Goal: Check status: Check status

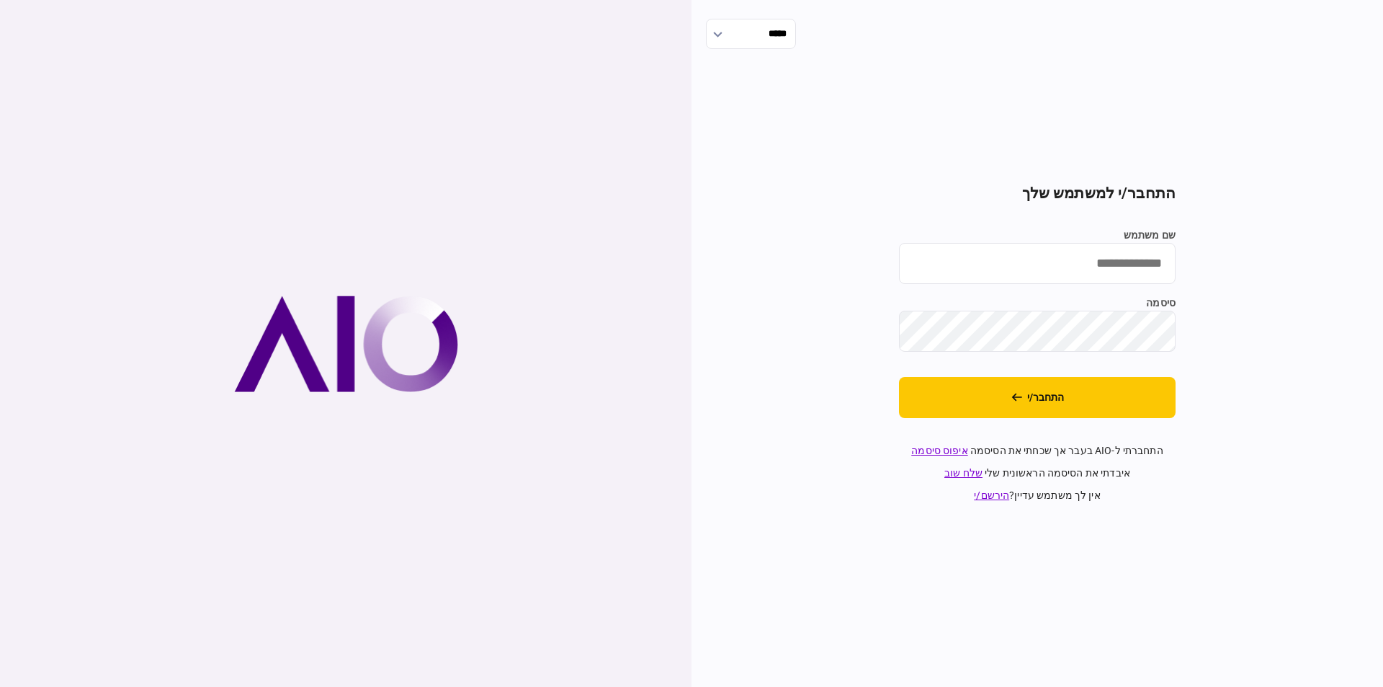
click at [1141, 277] on input "שם משתמש" at bounding box center [1037, 263] width 277 height 41
type input "**********"
click at [826, 317] on div "**********" at bounding box center [1038, 343] width 692 height 687
click at [870, 317] on div "**********" at bounding box center [1038, 343] width 692 height 687
click at [853, 325] on div "**********" at bounding box center [1038, 343] width 692 height 687
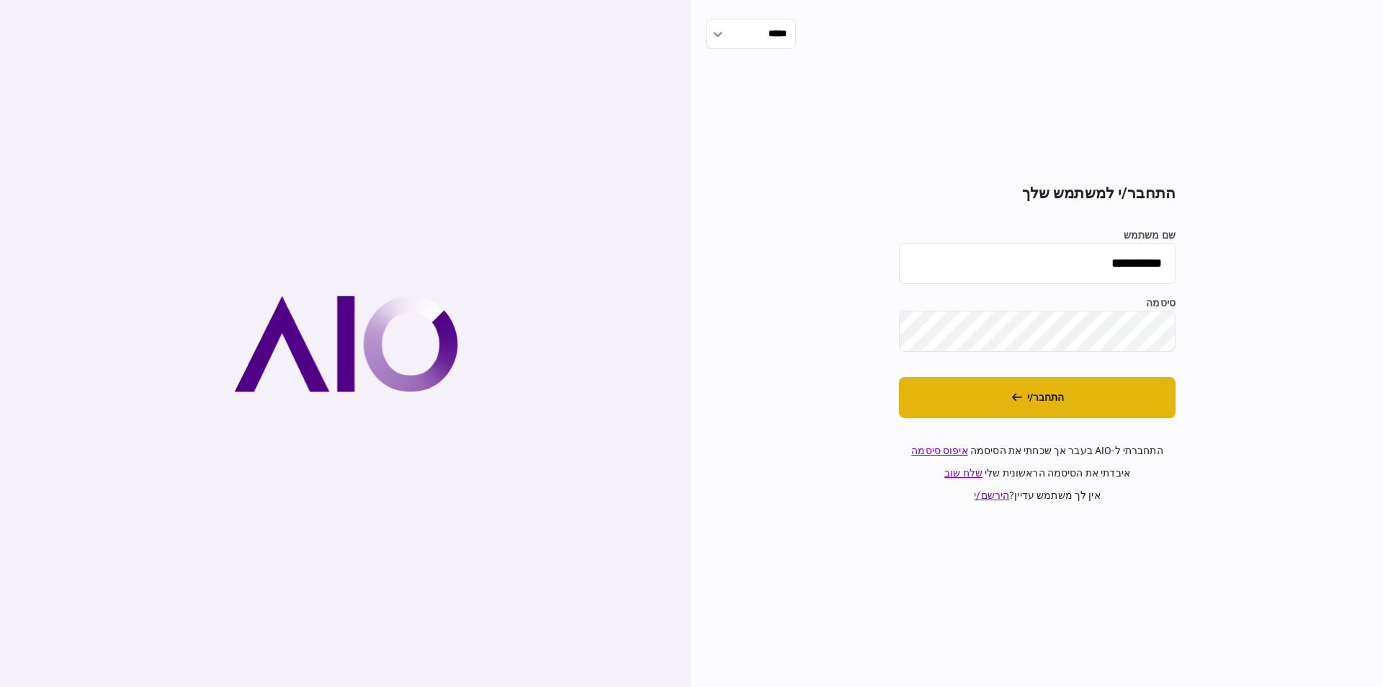
click at [1122, 406] on button "התחבר/י" at bounding box center [1037, 397] width 277 height 41
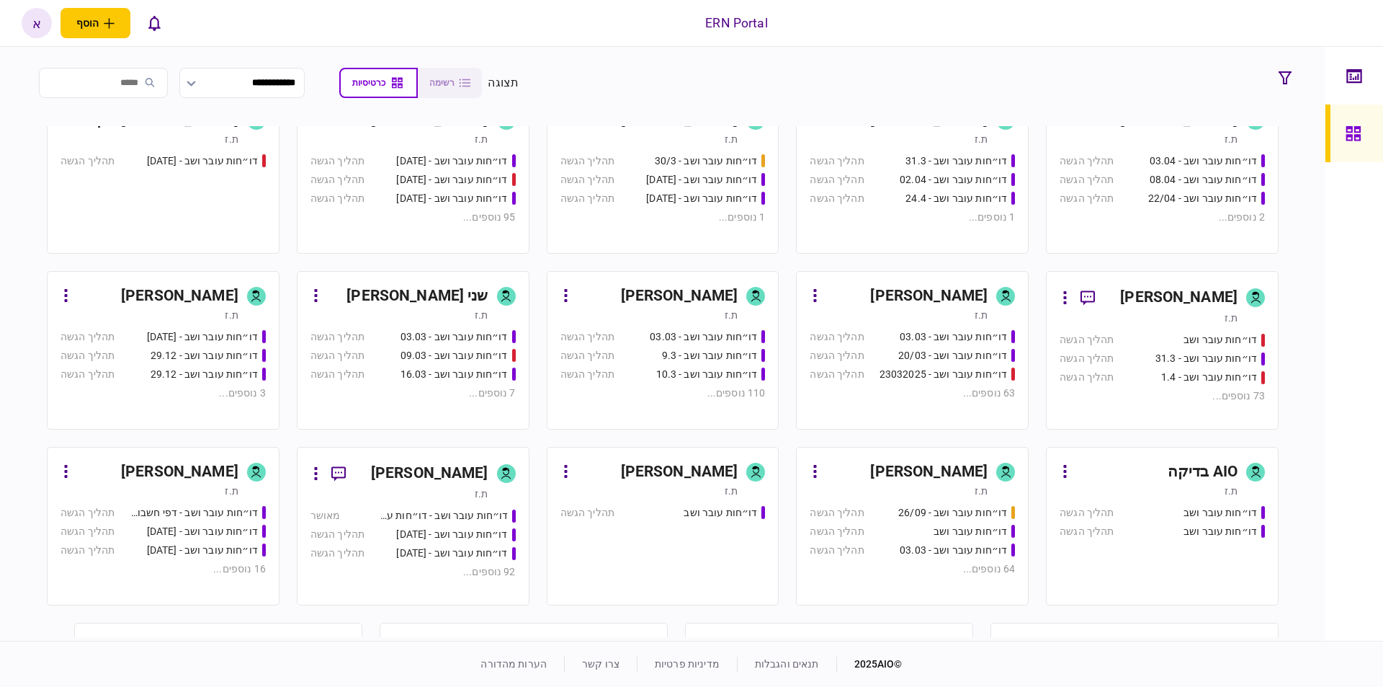
scroll to position [311, 0]
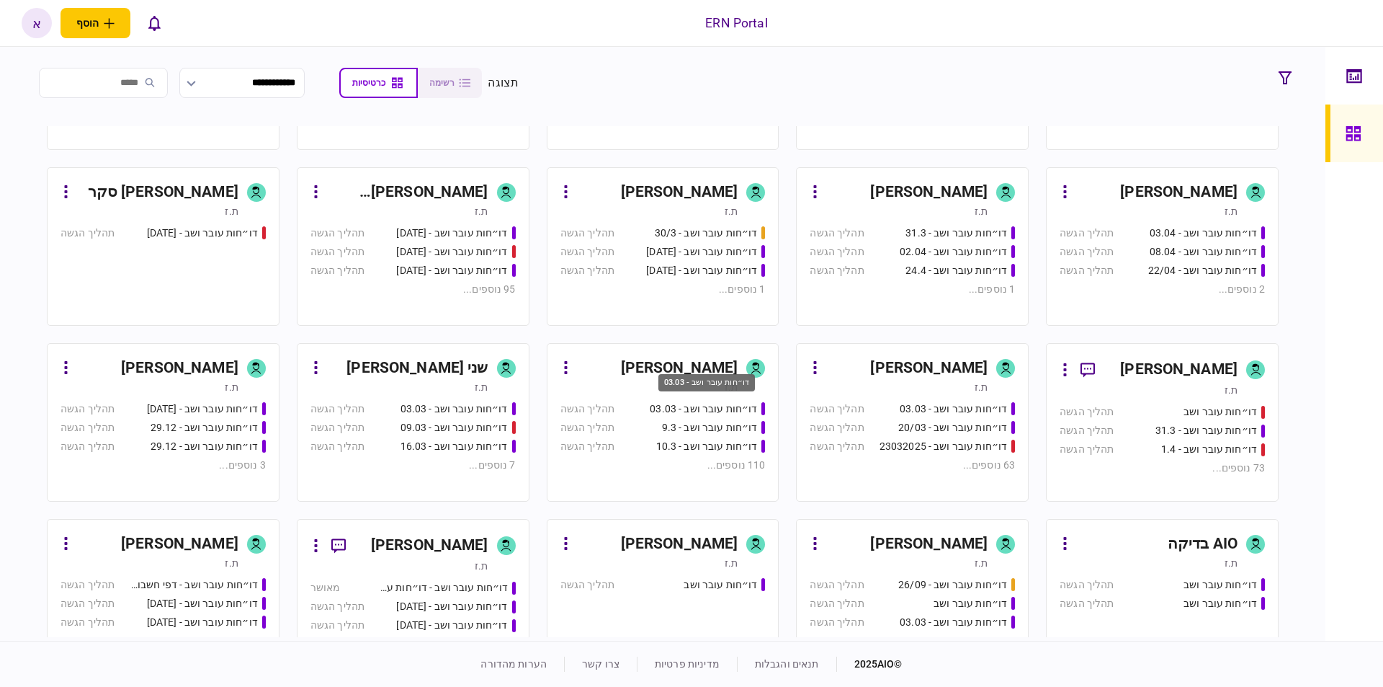
click at [685, 387] on div "דו״חות עובר ושב - 03.03" at bounding box center [707, 383] width 97 height 18
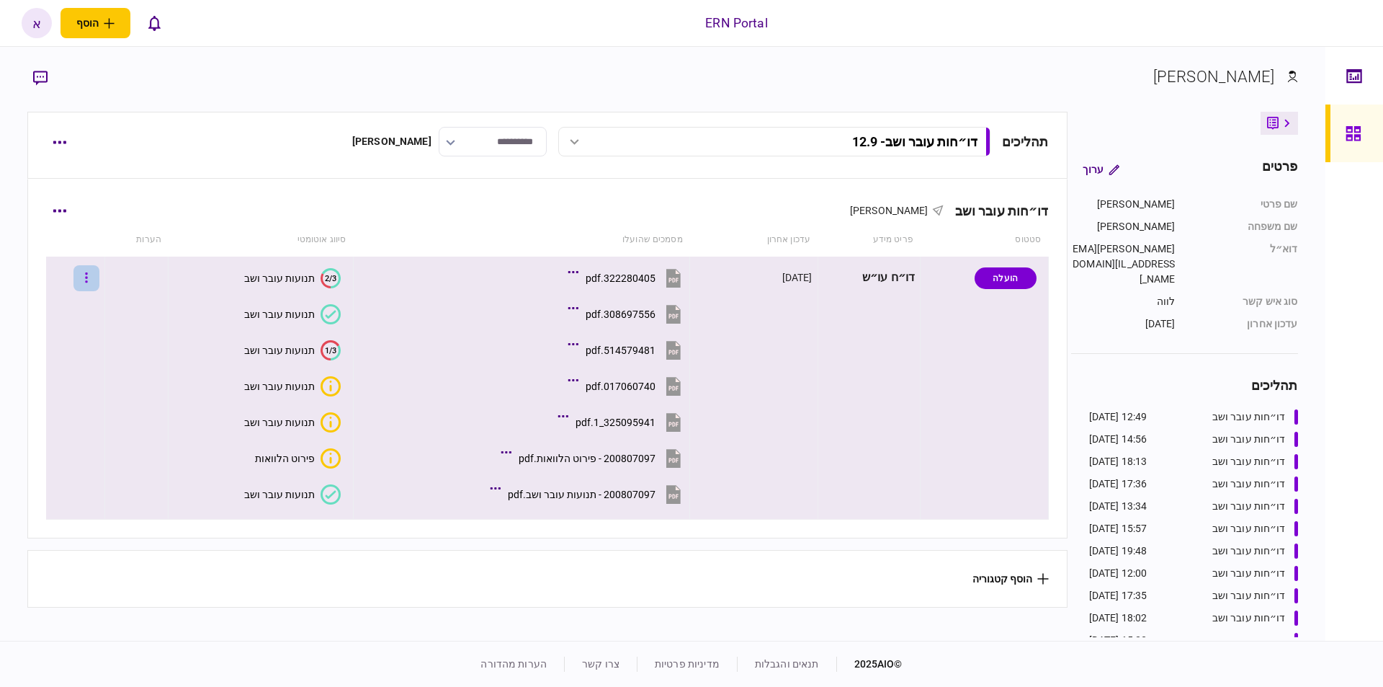
click at [99, 285] on button "button" at bounding box center [86, 278] width 26 height 26
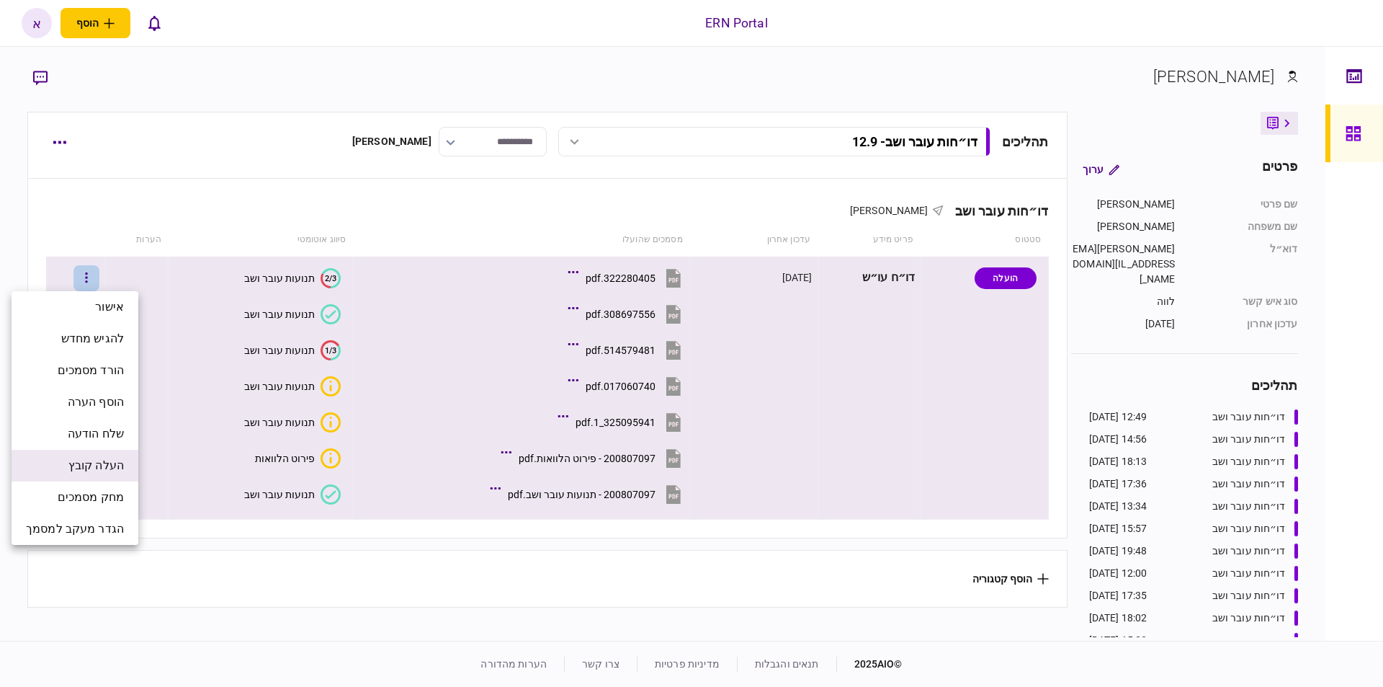
click at [95, 463] on span "העלה קובץ" at bounding box center [95, 465] width 55 height 17
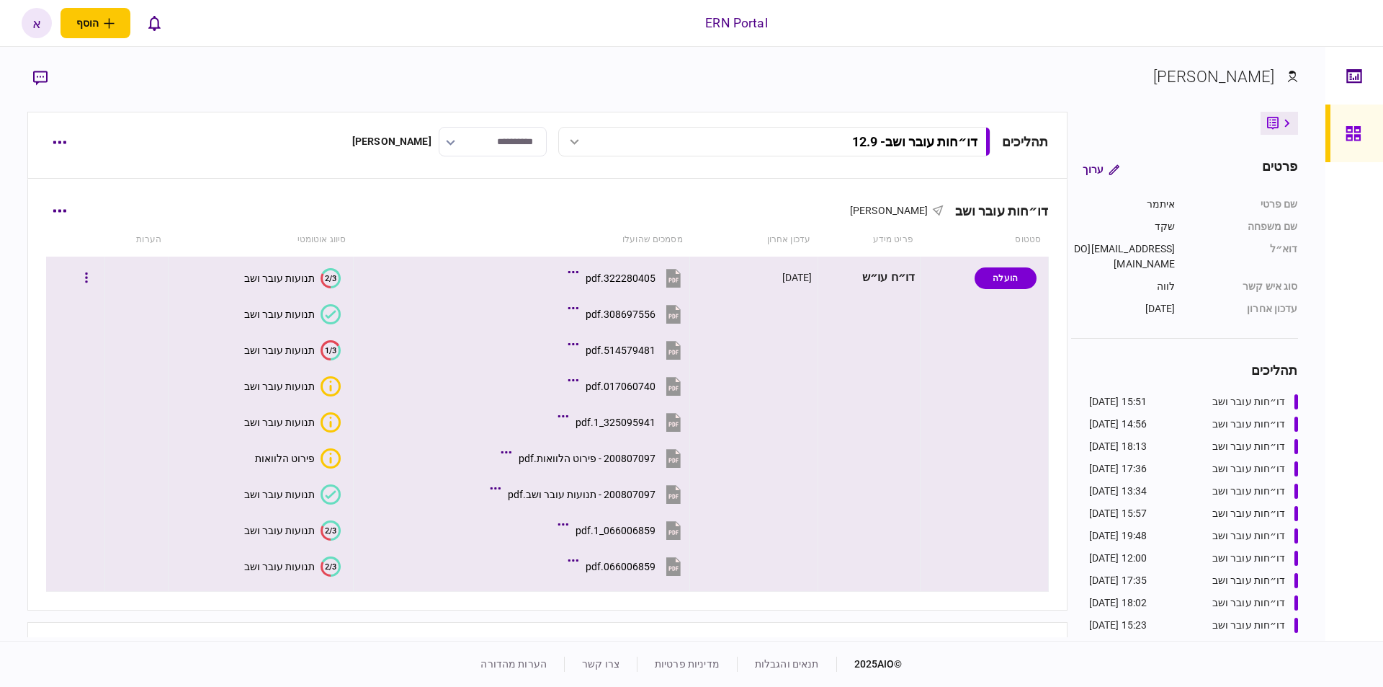
click at [330, 532] on text "2/3" at bounding box center [331, 529] width 12 height 9
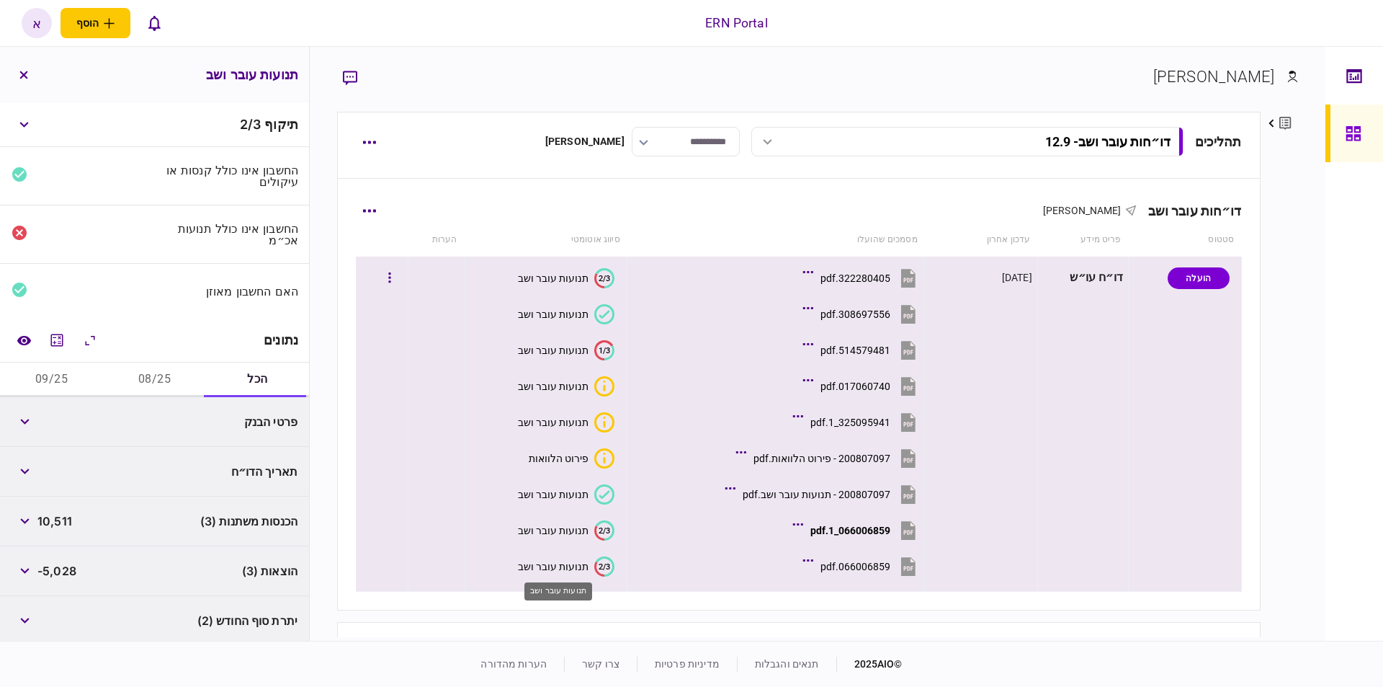
click at [572, 572] on body "ERN Portal הוסף לקוח עסקי לקוח פרטי א א איתמר שקד svetlana@ern-israel.co.il עבר…" at bounding box center [691, 343] width 1383 height 687
click at [607, 566] on text "2/3" at bounding box center [605, 565] width 12 height 9
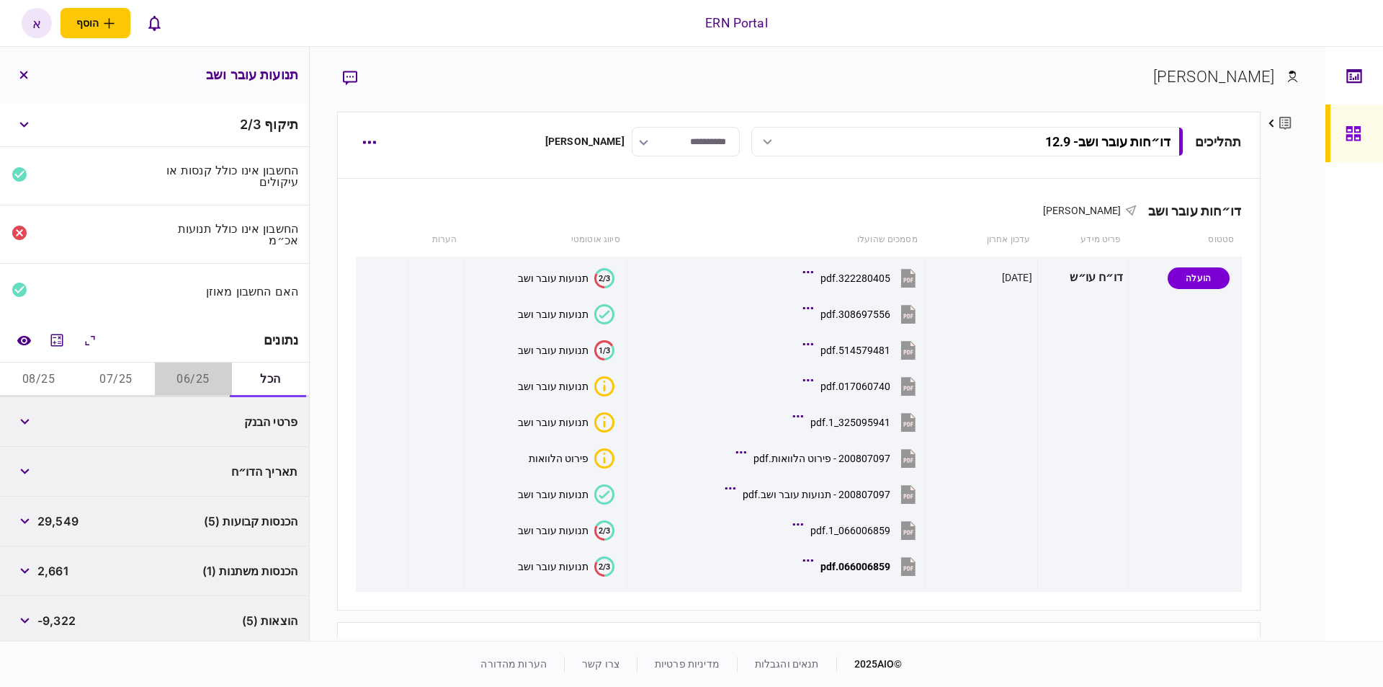
click at [186, 376] on button "06/25" at bounding box center [193, 379] width 77 height 35
click at [50, 415] on span "8,713" at bounding box center [52, 421] width 30 height 17
copy span "8,713"
click at [58, 468] on span "-1,771" at bounding box center [53, 471] width 32 height 17
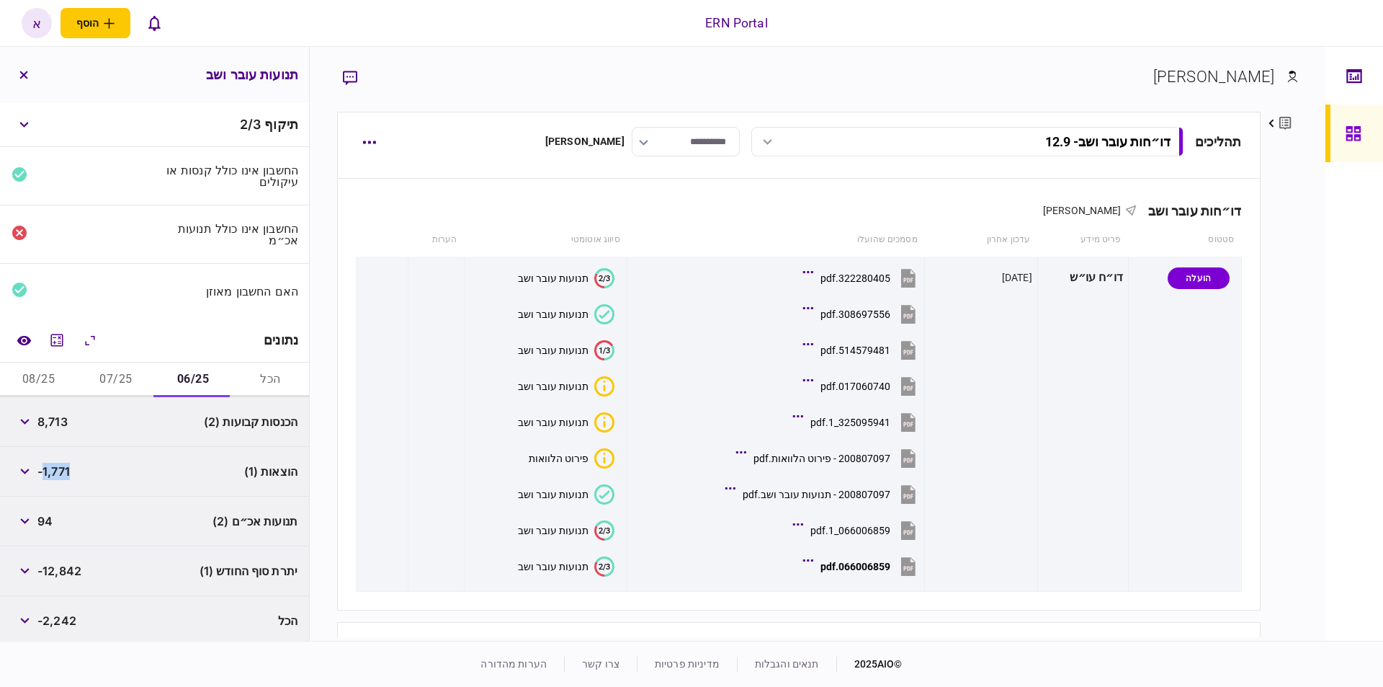
click at [58, 468] on span "-1,771" at bounding box center [53, 471] width 32 height 17
copy span "1,771"
click at [79, 568] on span "-12,842" at bounding box center [59, 570] width 44 height 17
copy span "12,842"
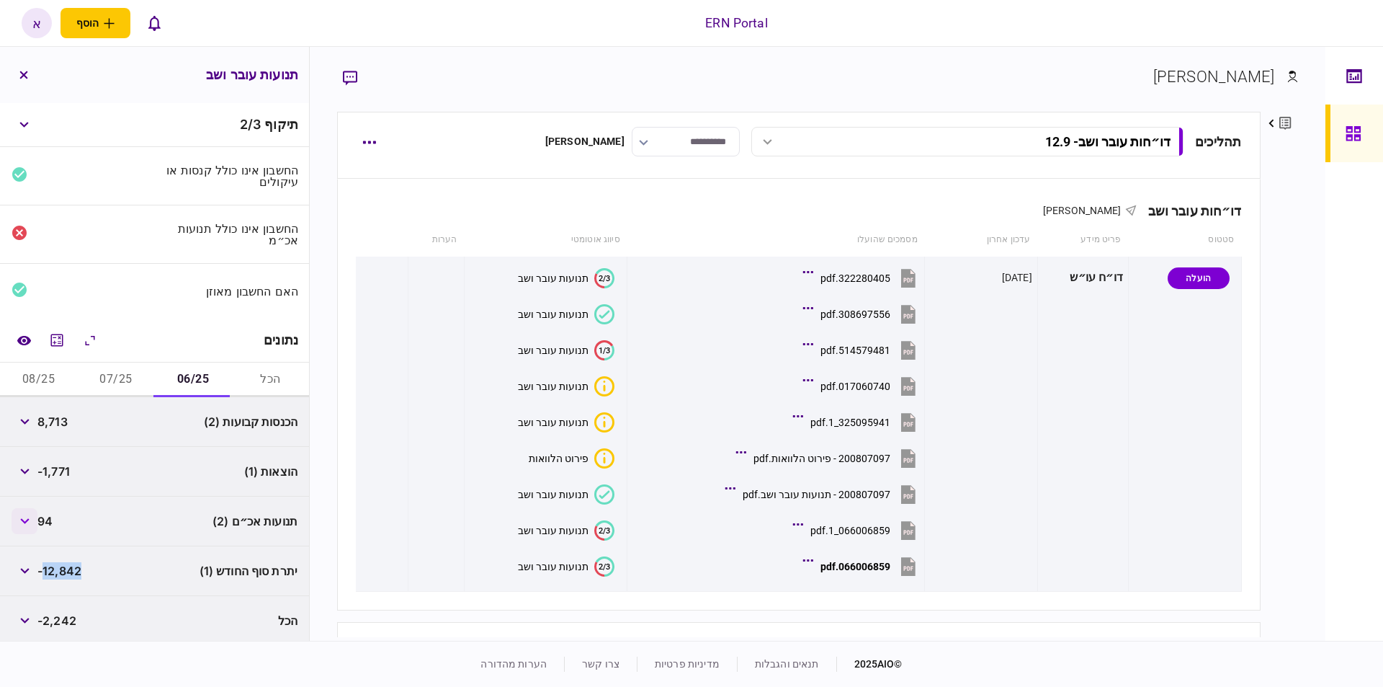
click at [25, 510] on button "button" at bounding box center [25, 521] width 26 height 26
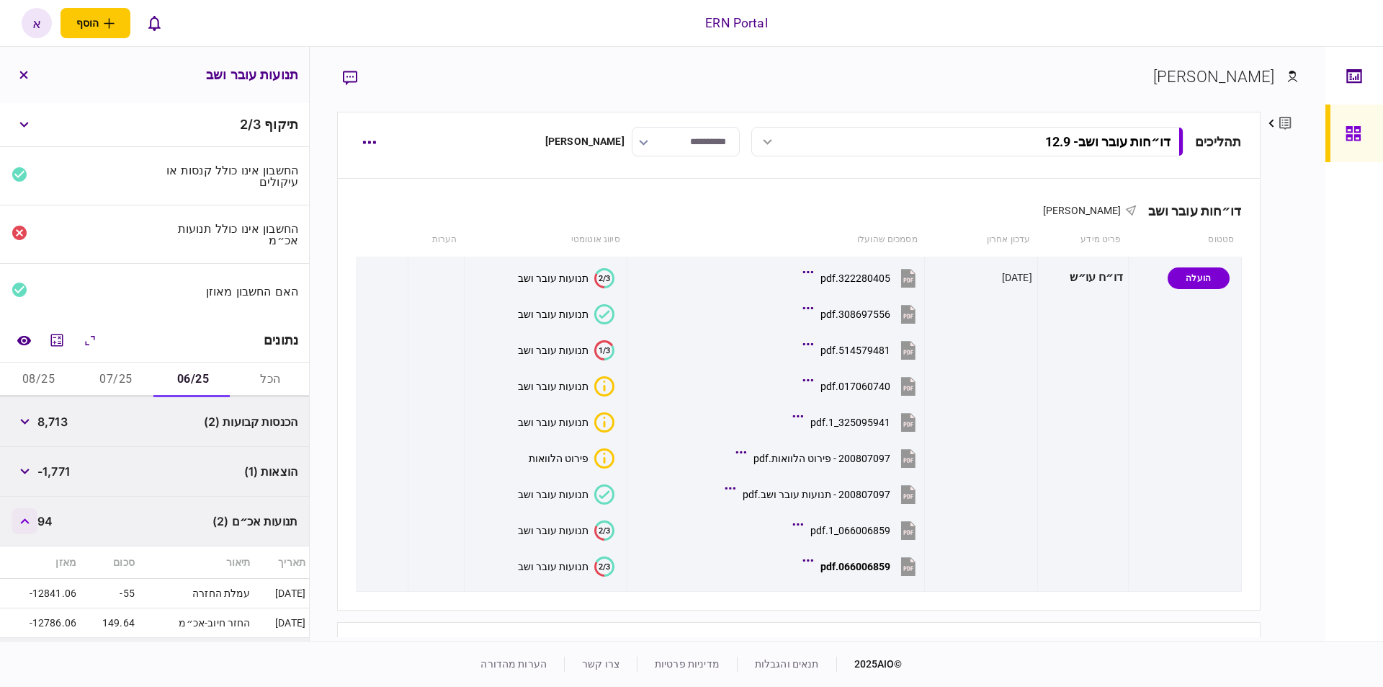
scroll to position [81, 0]
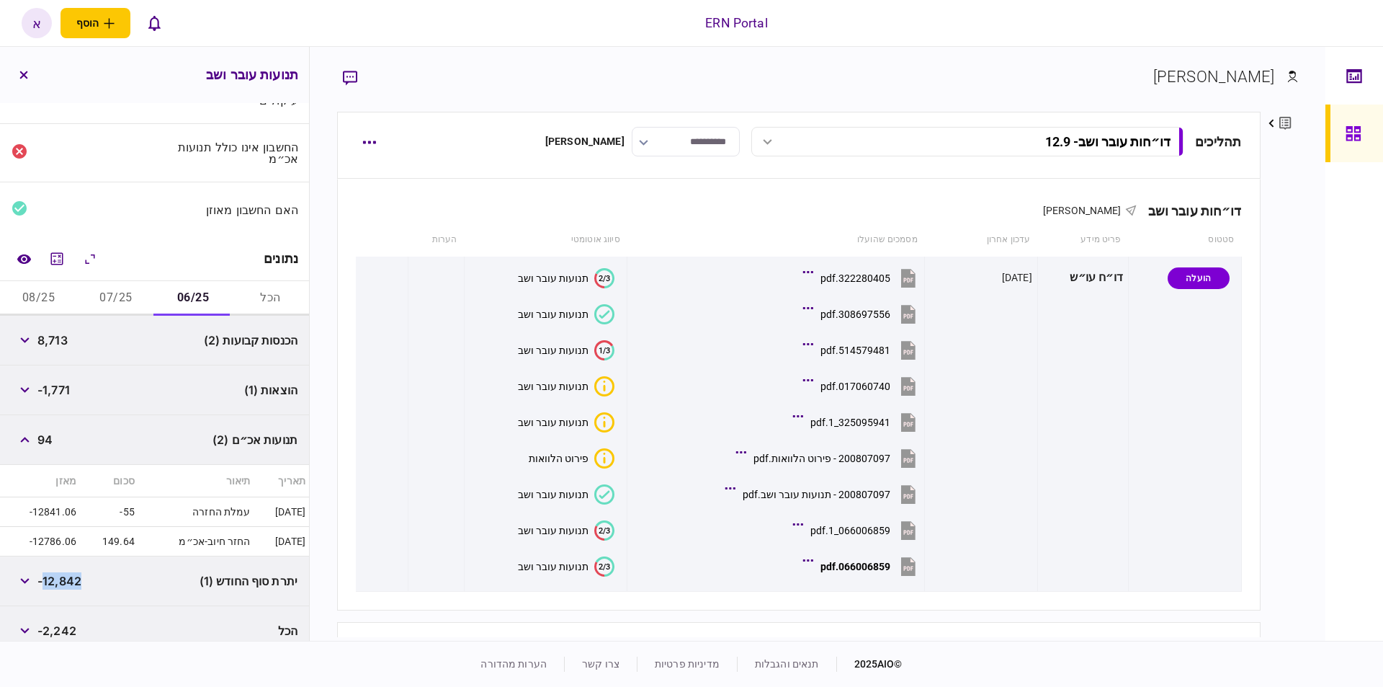
click at [125, 294] on button "07/25" at bounding box center [115, 298] width 77 height 35
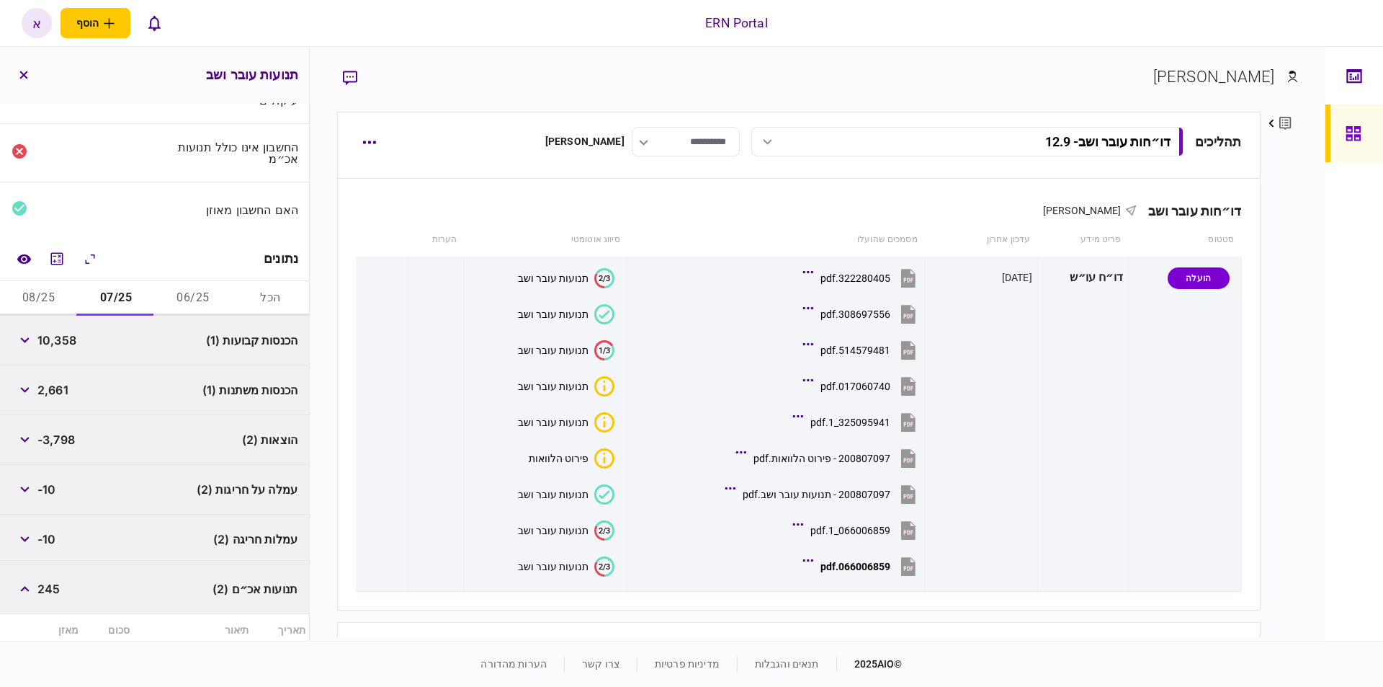
click at [50, 332] on span "10,358" at bounding box center [56, 339] width 39 height 17
copy span "10,358"
click at [64, 383] on span "2,661" at bounding box center [52, 389] width 31 height 17
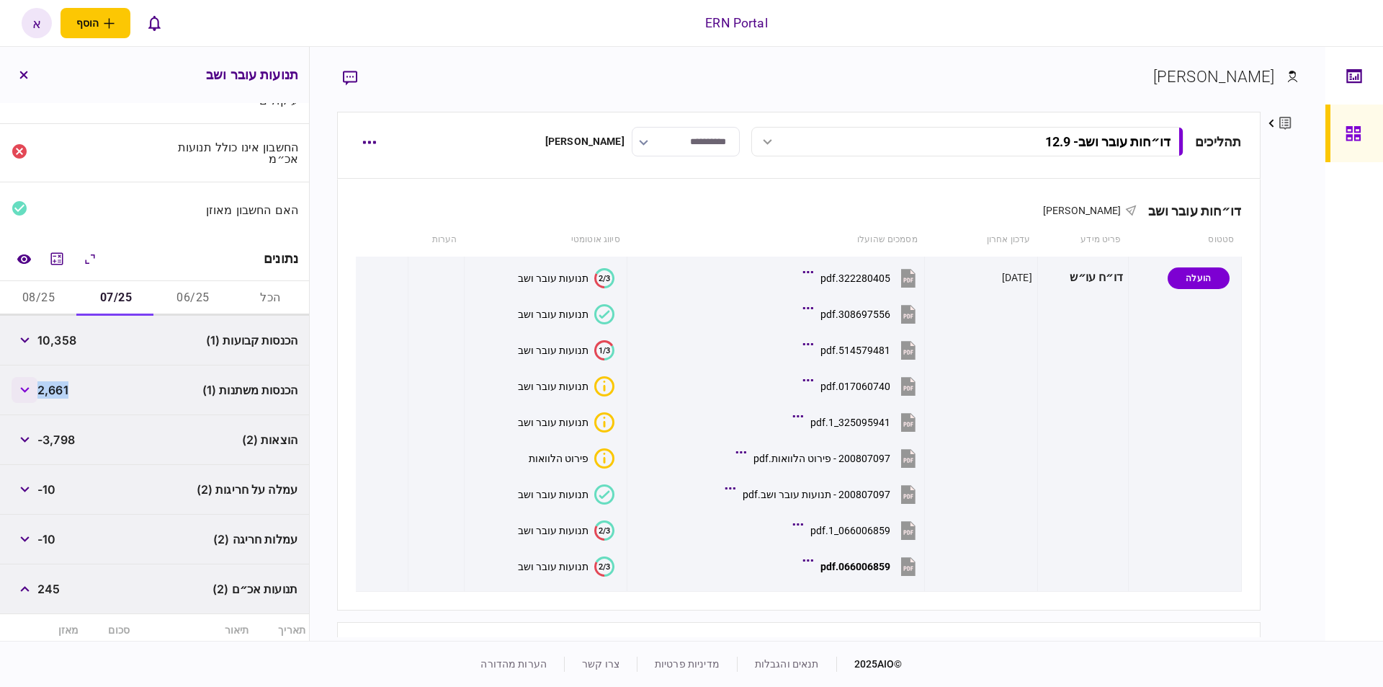
copy span "2,661"
click at [69, 435] on span "-3,798" at bounding box center [55, 439] width 37 height 17
copy span "3,798"
click at [19, 486] on button "button" at bounding box center [25, 489] width 26 height 26
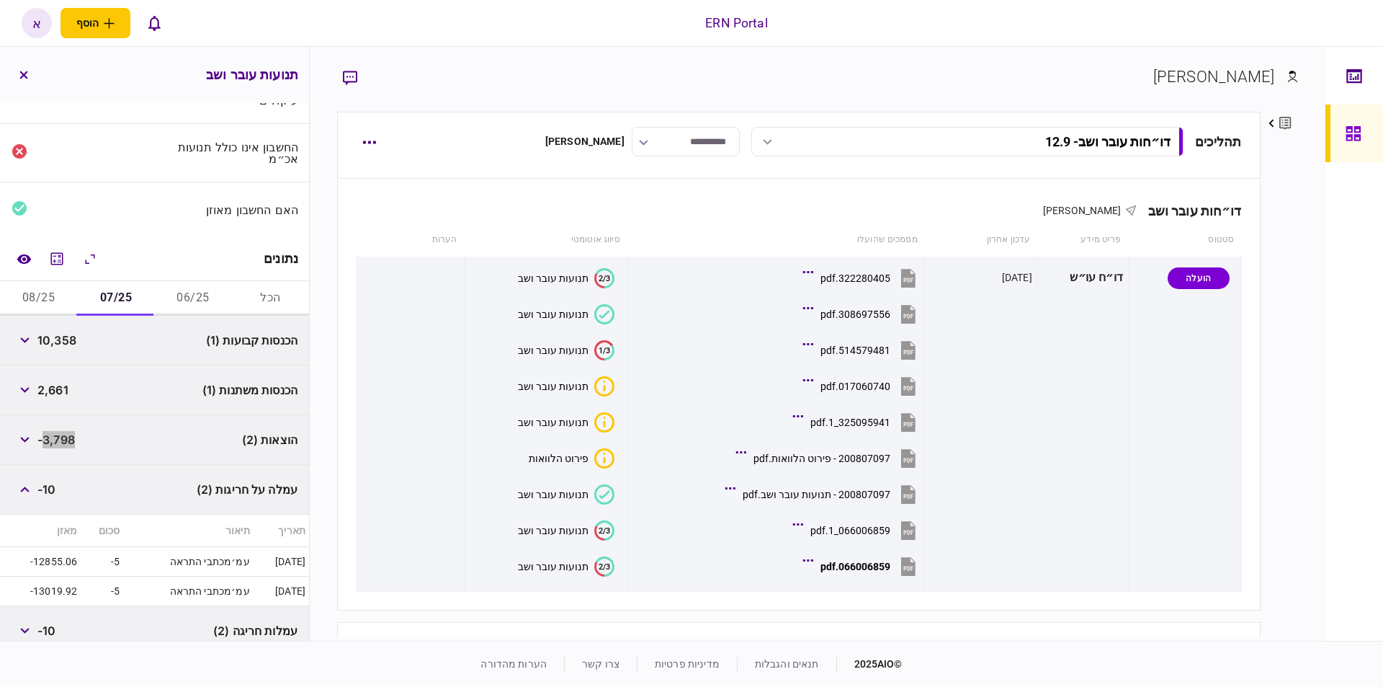
scroll to position [334, 0]
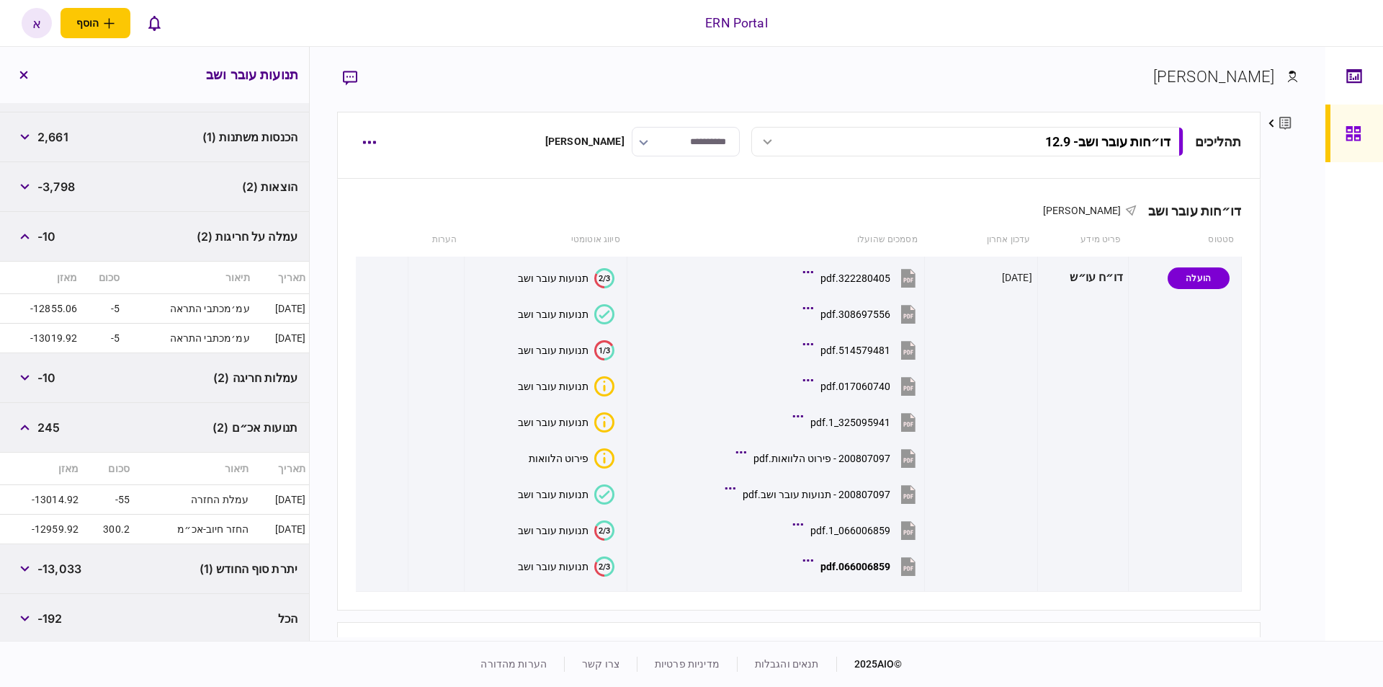
click at [64, 572] on span "-13,033" at bounding box center [59, 568] width 44 height 17
copy span "13,033"
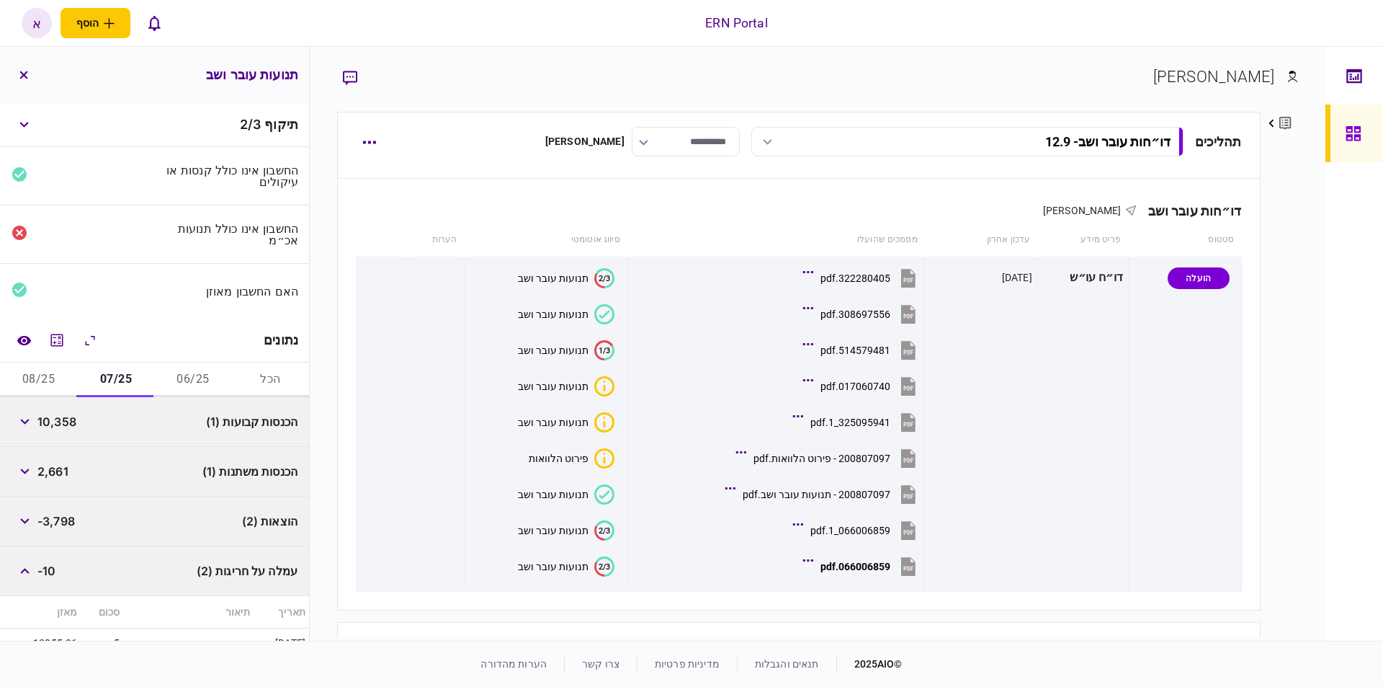
click at [67, 365] on button "08/25" at bounding box center [38, 379] width 77 height 35
click at [69, 413] on span "10,477" at bounding box center [56, 421] width 38 height 17
copy span "10,477"
click at [72, 472] on span "-3,754" at bounding box center [56, 471] width 38 height 17
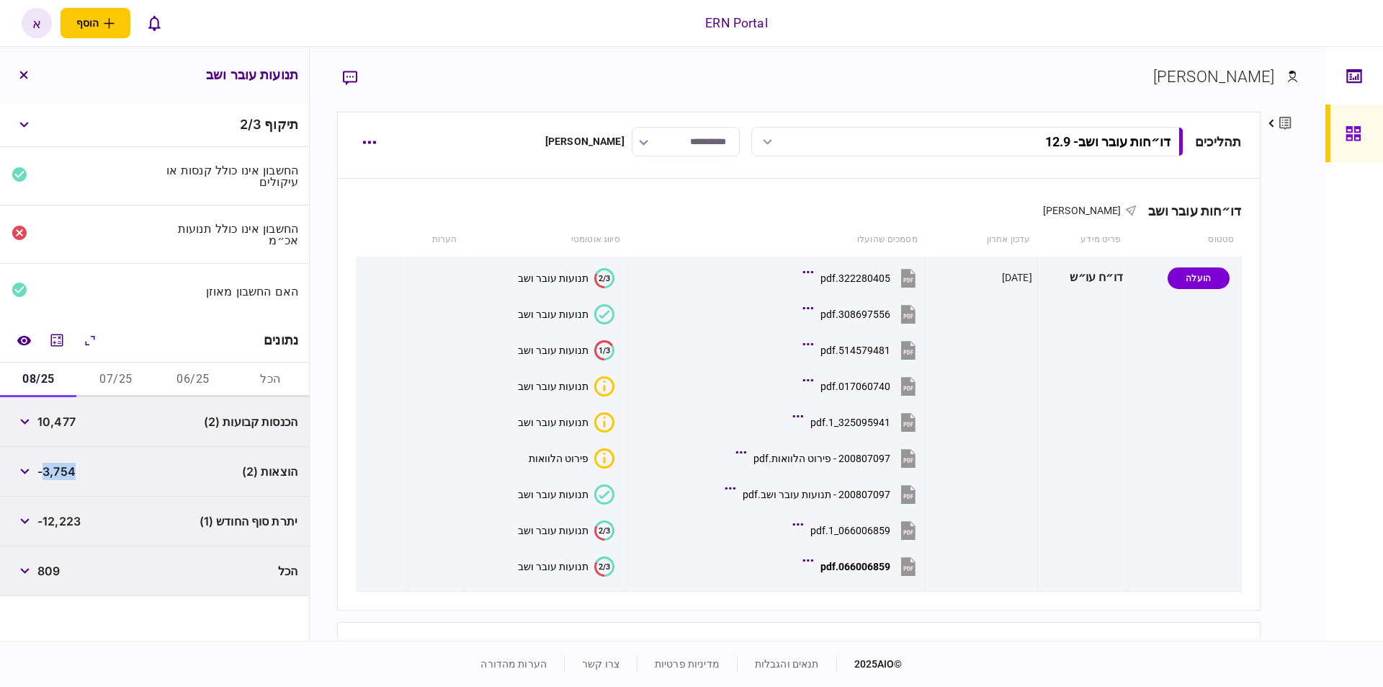
click at [72, 472] on span "-3,754" at bounding box center [56, 471] width 38 height 17
copy span "3,754"
click at [61, 523] on span "-12,223" at bounding box center [58, 520] width 43 height 17
click at [70, 515] on span "-12,223" at bounding box center [58, 520] width 43 height 17
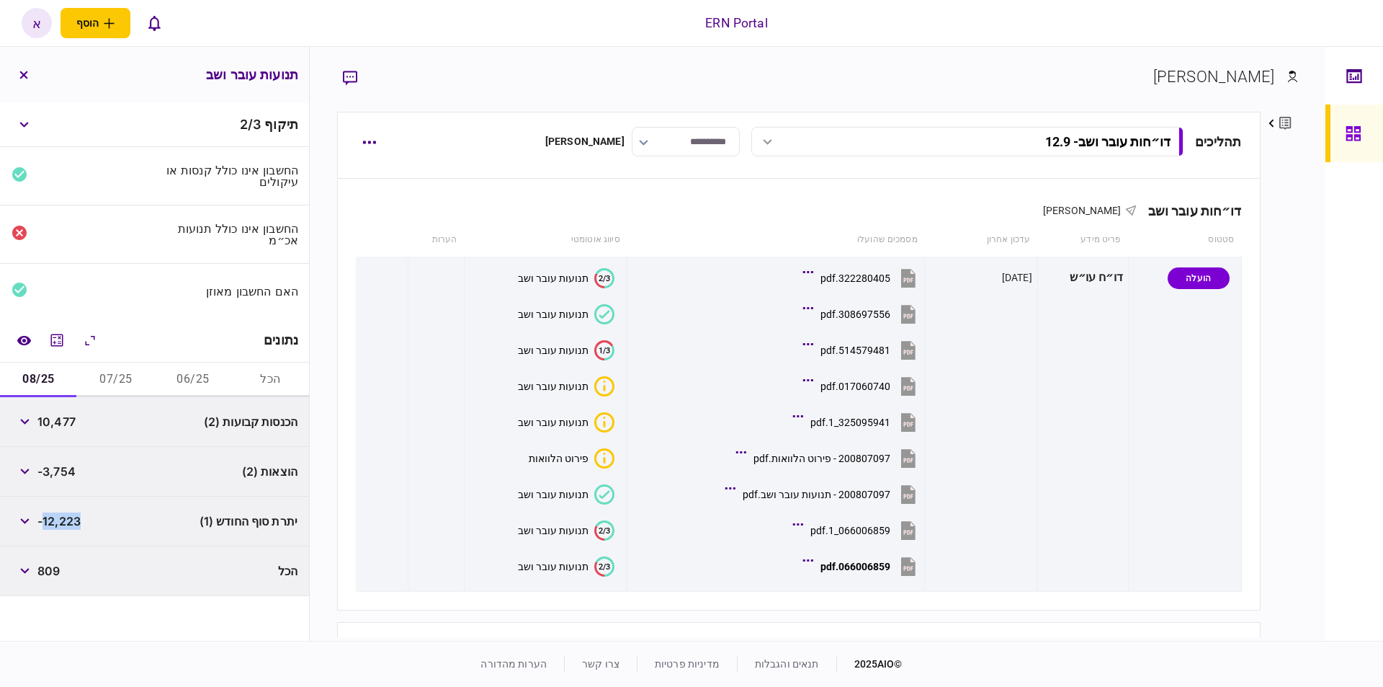
click at [70, 515] on span "-12,223" at bounding box center [58, 520] width 43 height 17
click at [70, 521] on span "-12,223" at bounding box center [58, 520] width 43 height 17
copy span "12,223"
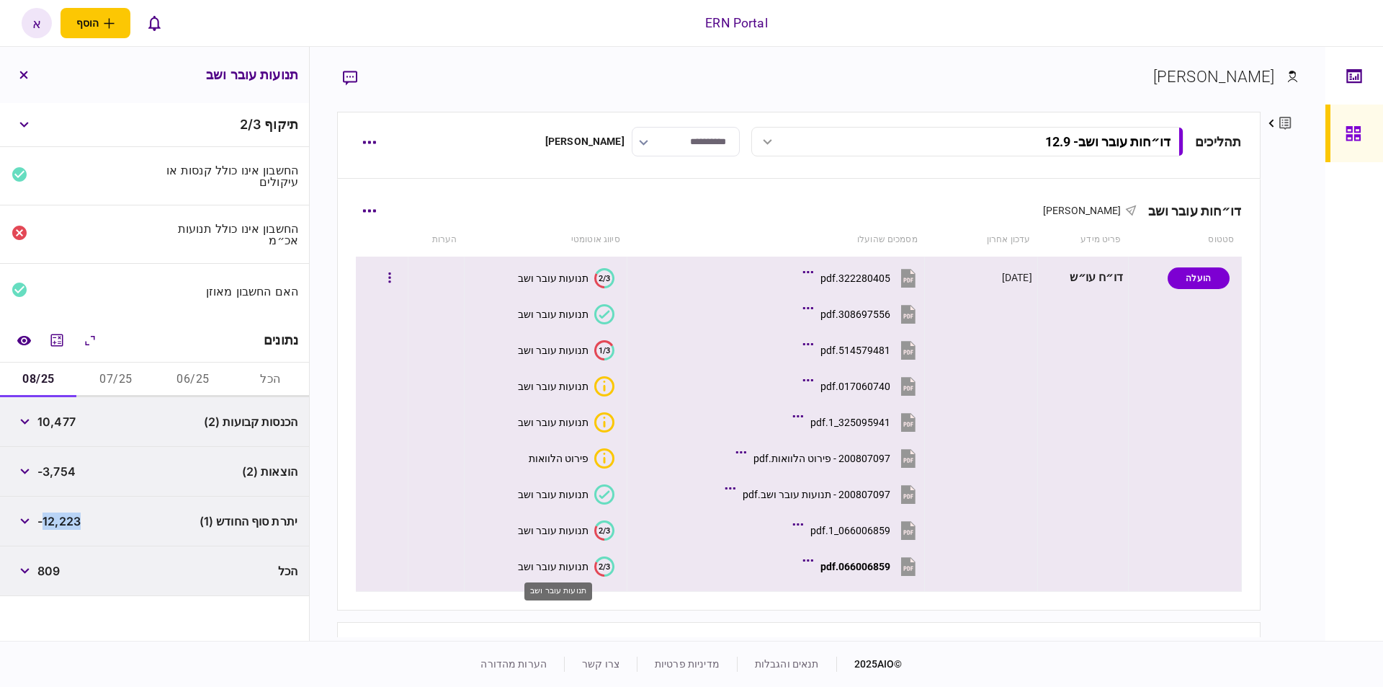
click at [550, 571] on div "תנועות עובר ושב" at bounding box center [553, 567] width 71 height 12
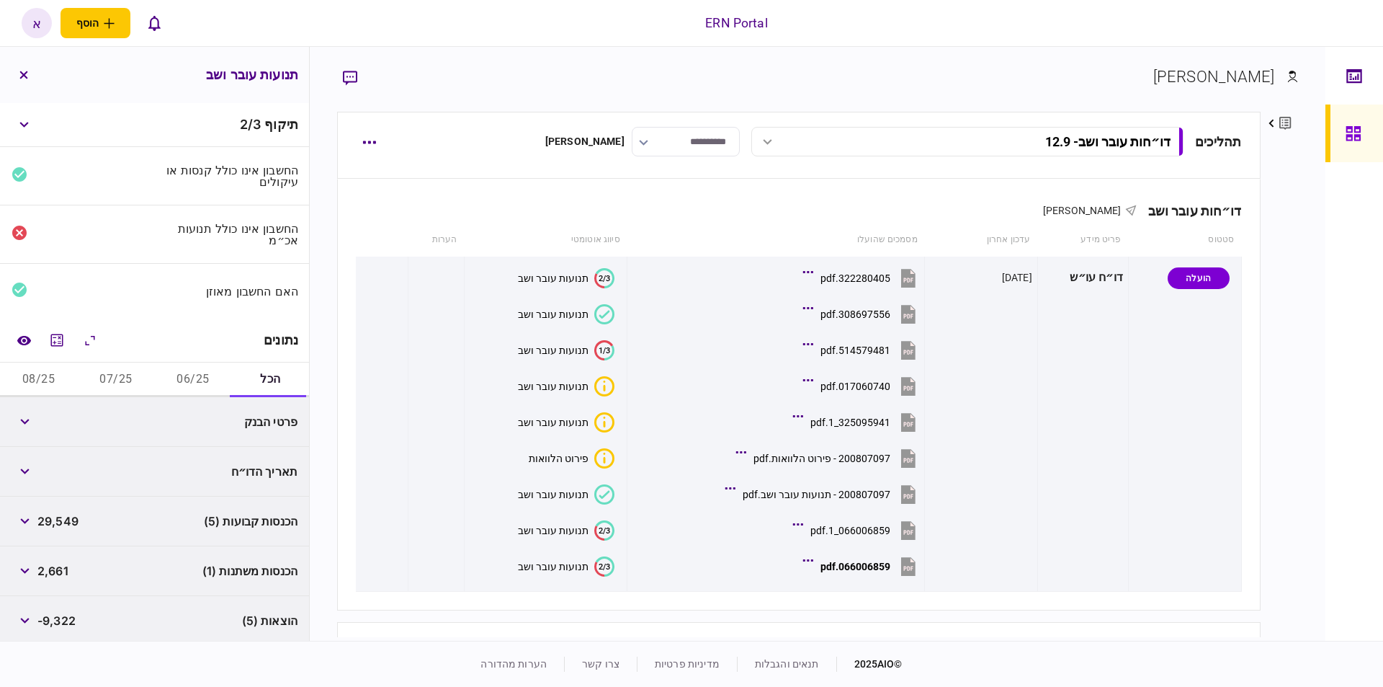
click at [182, 375] on button "06/25" at bounding box center [193, 379] width 77 height 35
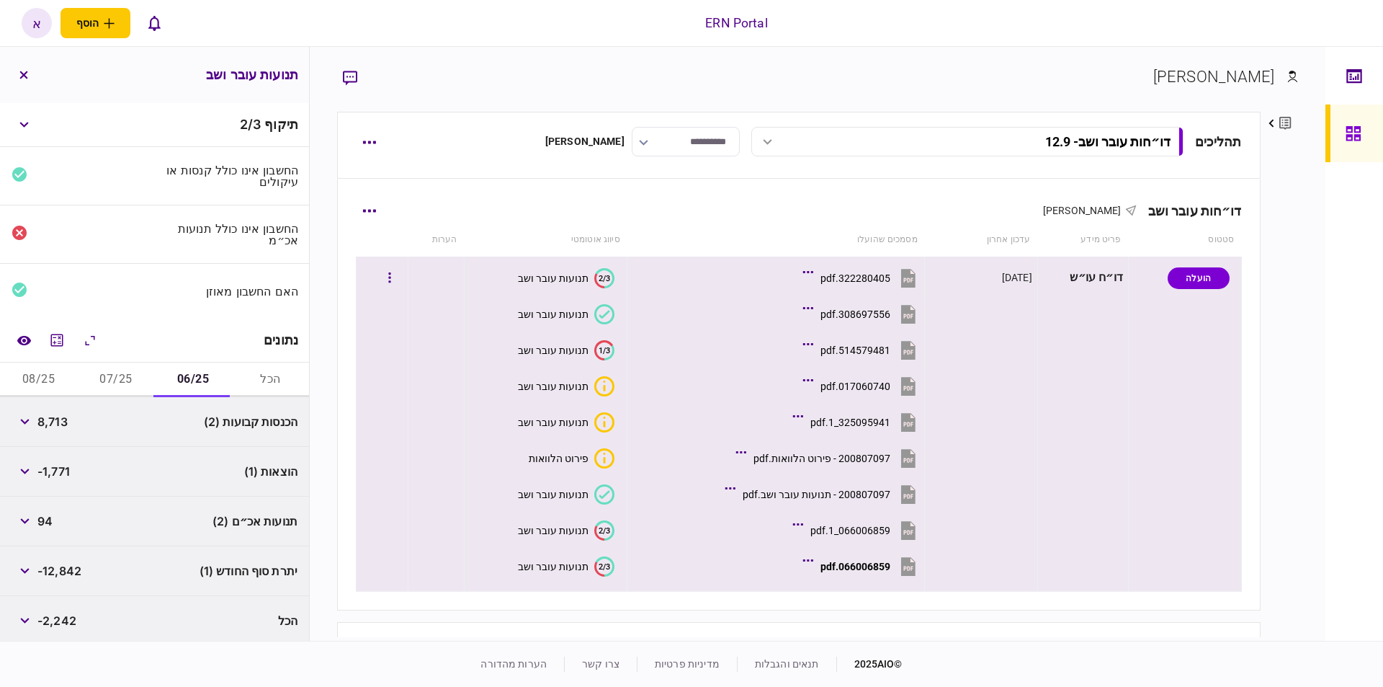
click at [575, 535] on div "תנועות עובר ושב" at bounding box center [553, 531] width 71 height 12
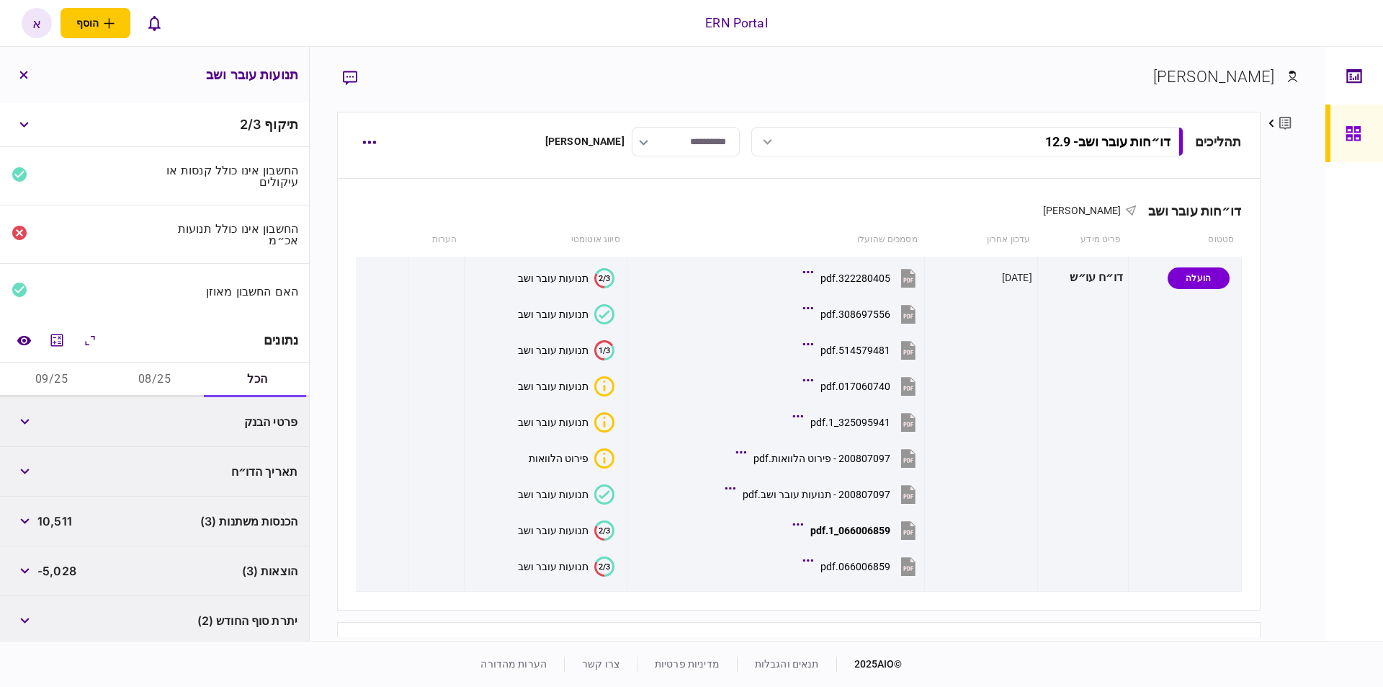
click at [145, 376] on button "08/25" at bounding box center [154, 379] width 103 height 35
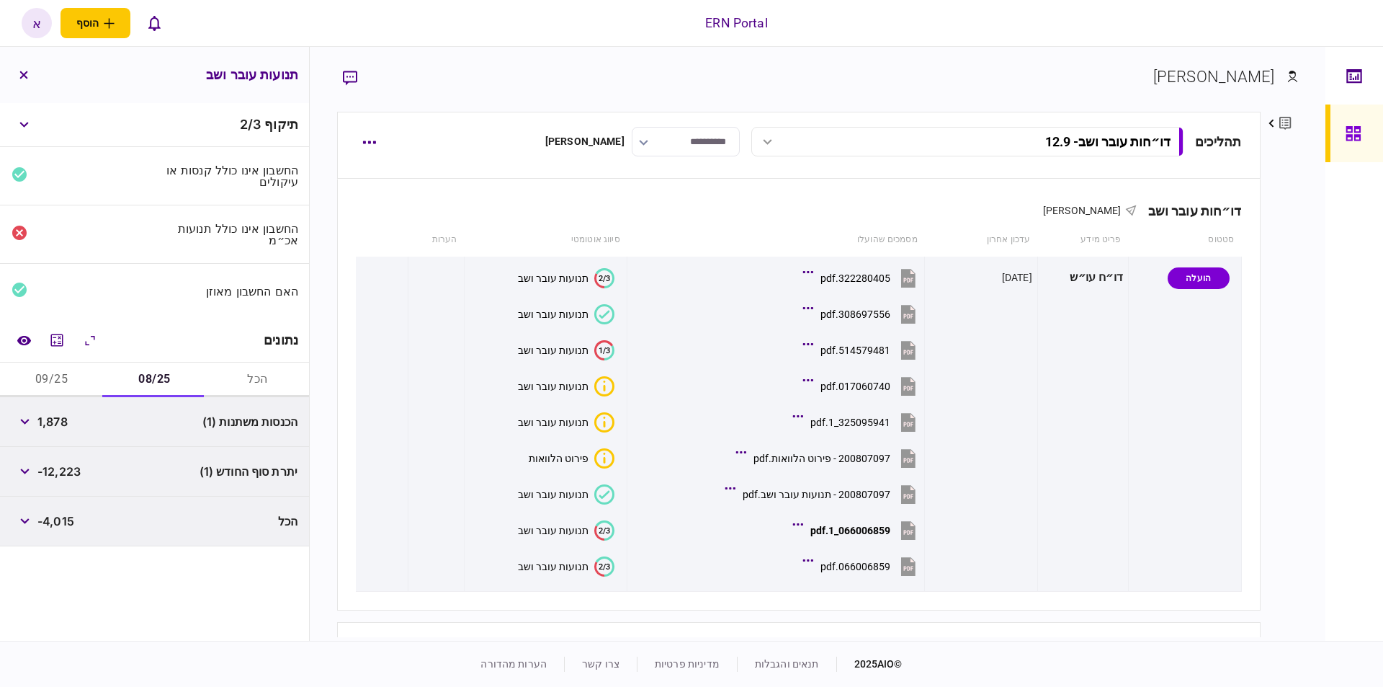
click at [58, 415] on span "1,878" at bounding box center [52, 421] width 30 height 17
click at [19, 365] on button "09/25" at bounding box center [51, 379] width 103 height 35
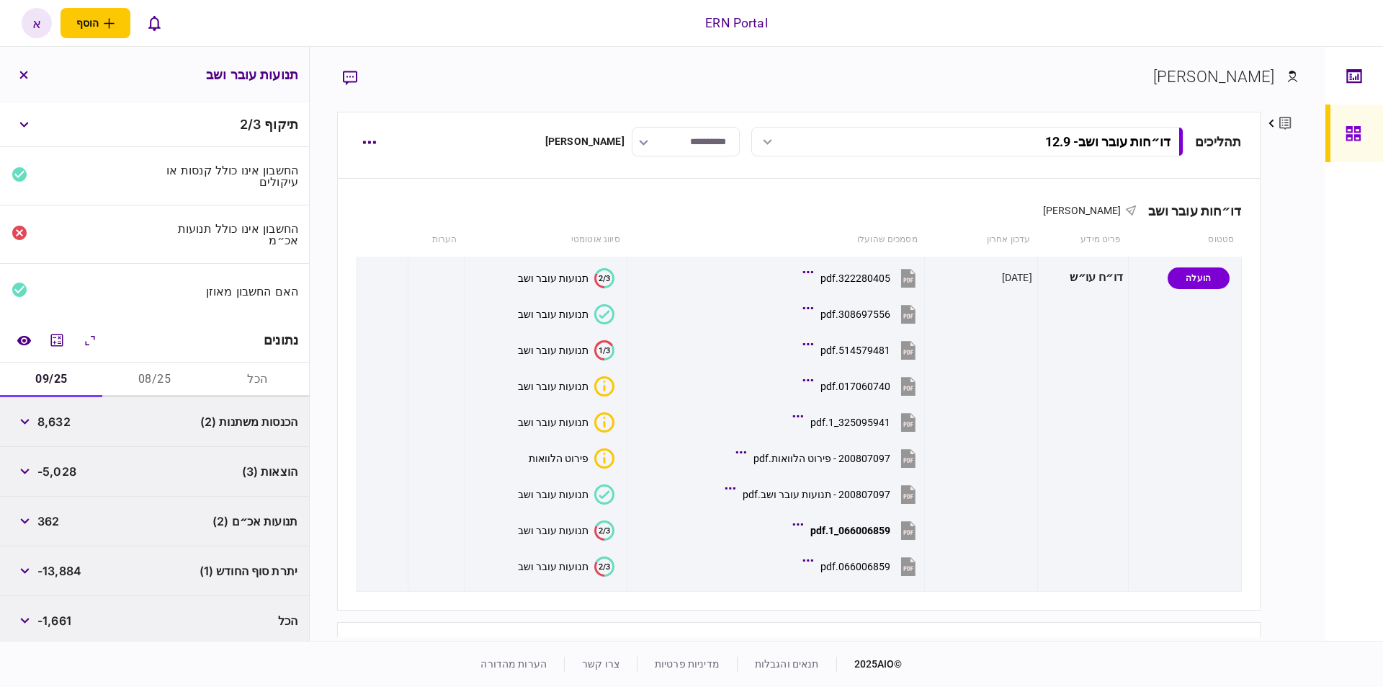
click at [45, 424] on div "8,632" at bounding box center [41, 422] width 59 height 26
click at [44, 424] on span "8,632" at bounding box center [53, 421] width 33 height 17
click at [45, 424] on span "8,632" at bounding box center [53, 421] width 33 height 17
click at [76, 468] on span "-5,028" at bounding box center [56, 471] width 39 height 17
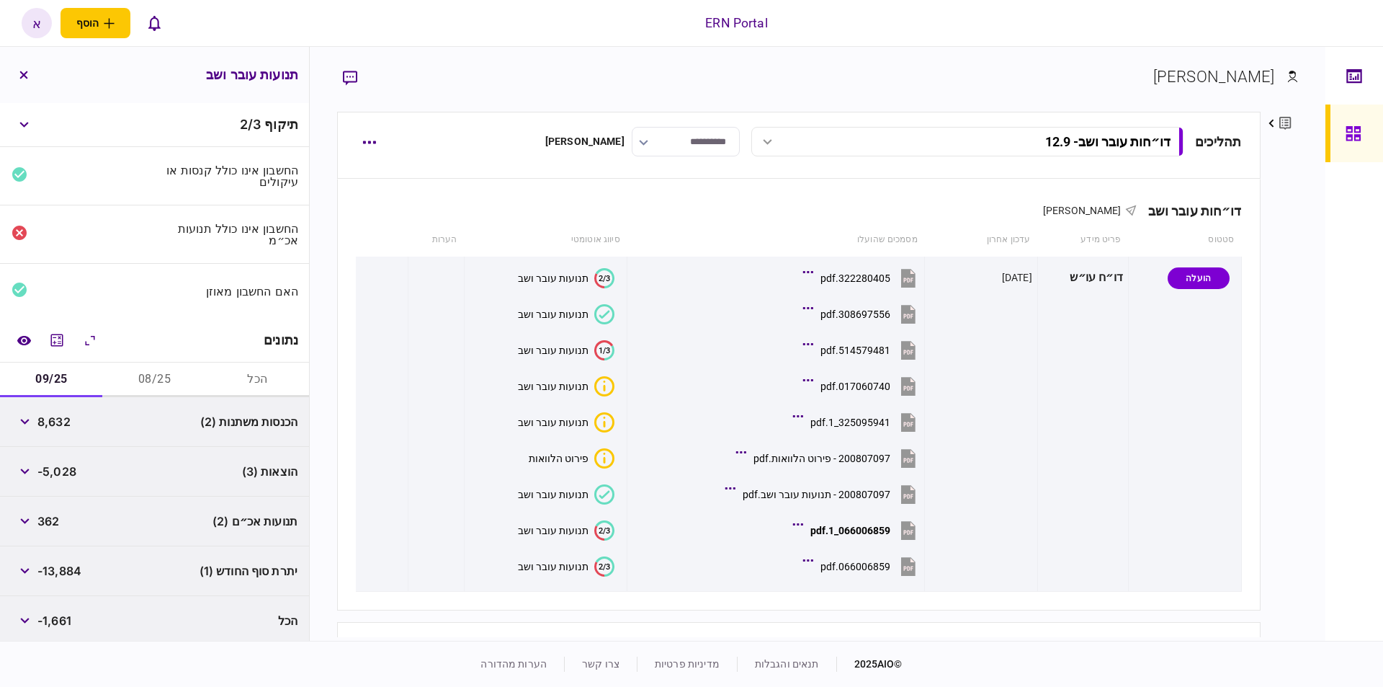
click at [76, 468] on span "-5,028" at bounding box center [56, 471] width 39 height 17
click at [82, 469] on div "הוצאות (3) -5,028" at bounding box center [154, 472] width 309 height 50
click at [79, 469] on div "הוצאות (3) -5,028" at bounding box center [154, 472] width 309 height 50
click at [76, 468] on span "-5,028" at bounding box center [56, 471] width 39 height 17
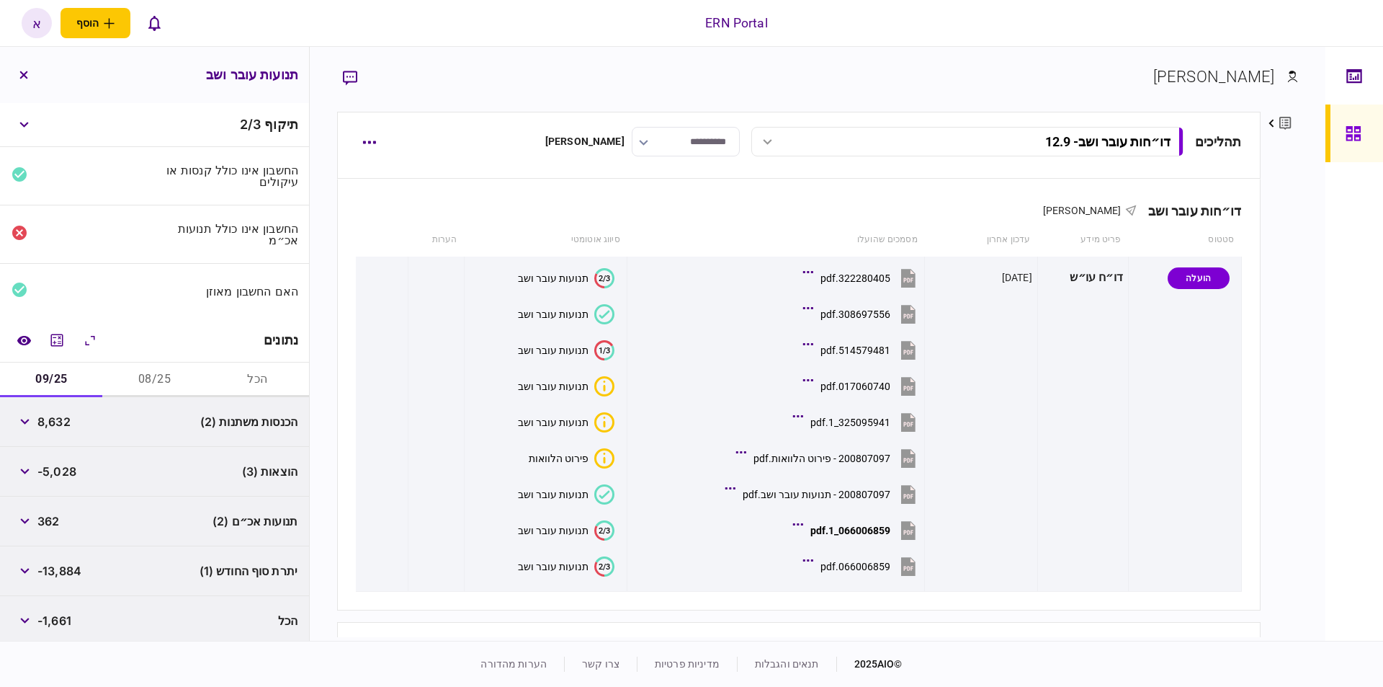
click at [54, 466] on span "-5,028" at bounding box center [56, 471] width 39 height 17
click at [55, 466] on span "-5,028" at bounding box center [56, 471] width 39 height 17
click at [27, 518] on icon "button" at bounding box center [24, 521] width 9 height 6
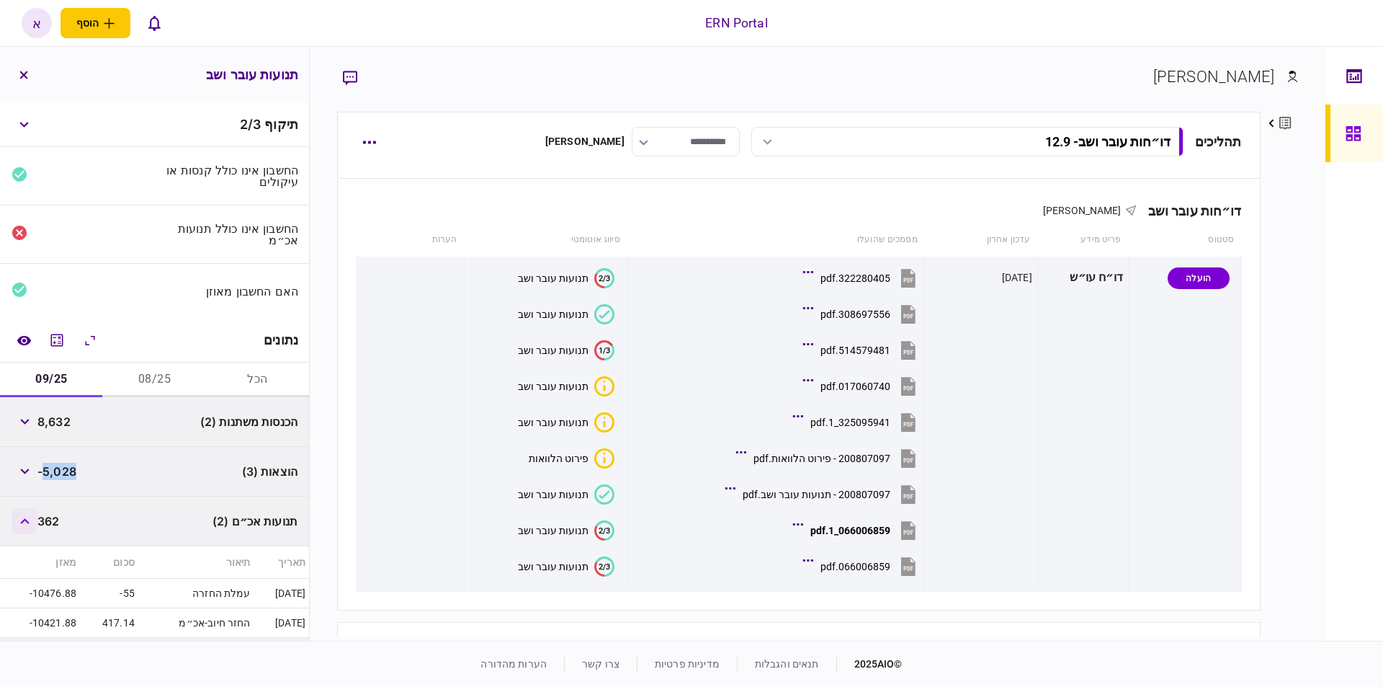
scroll to position [81, 0]
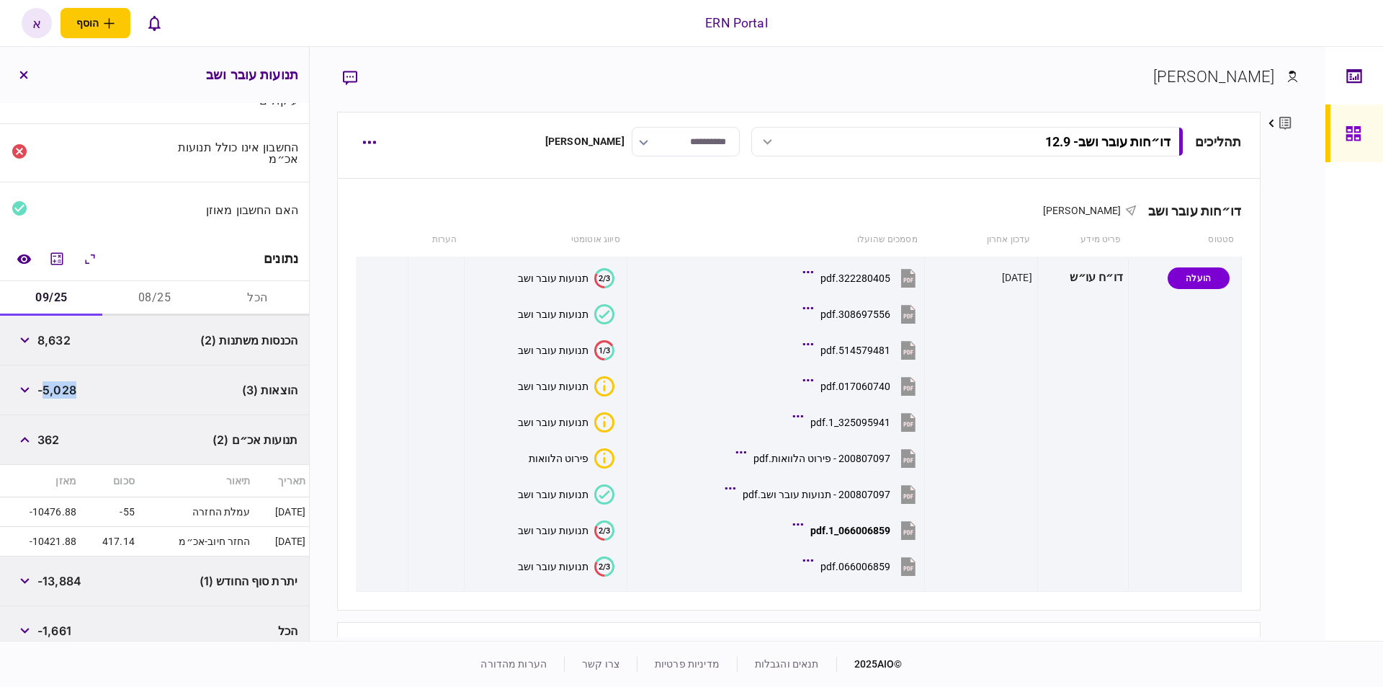
click at [153, 287] on button "08/25" at bounding box center [154, 298] width 103 height 35
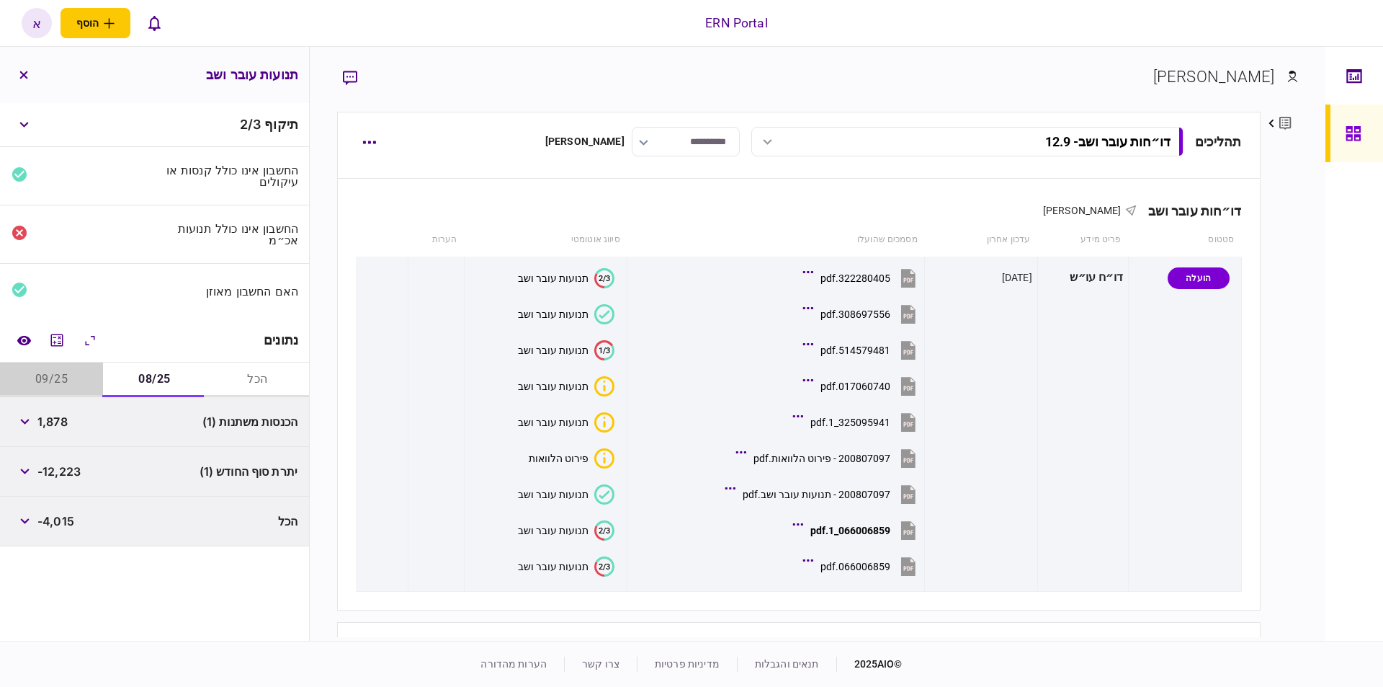
click at [60, 369] on button "09/25" at bounding box center [51, 379] width 103 height 35
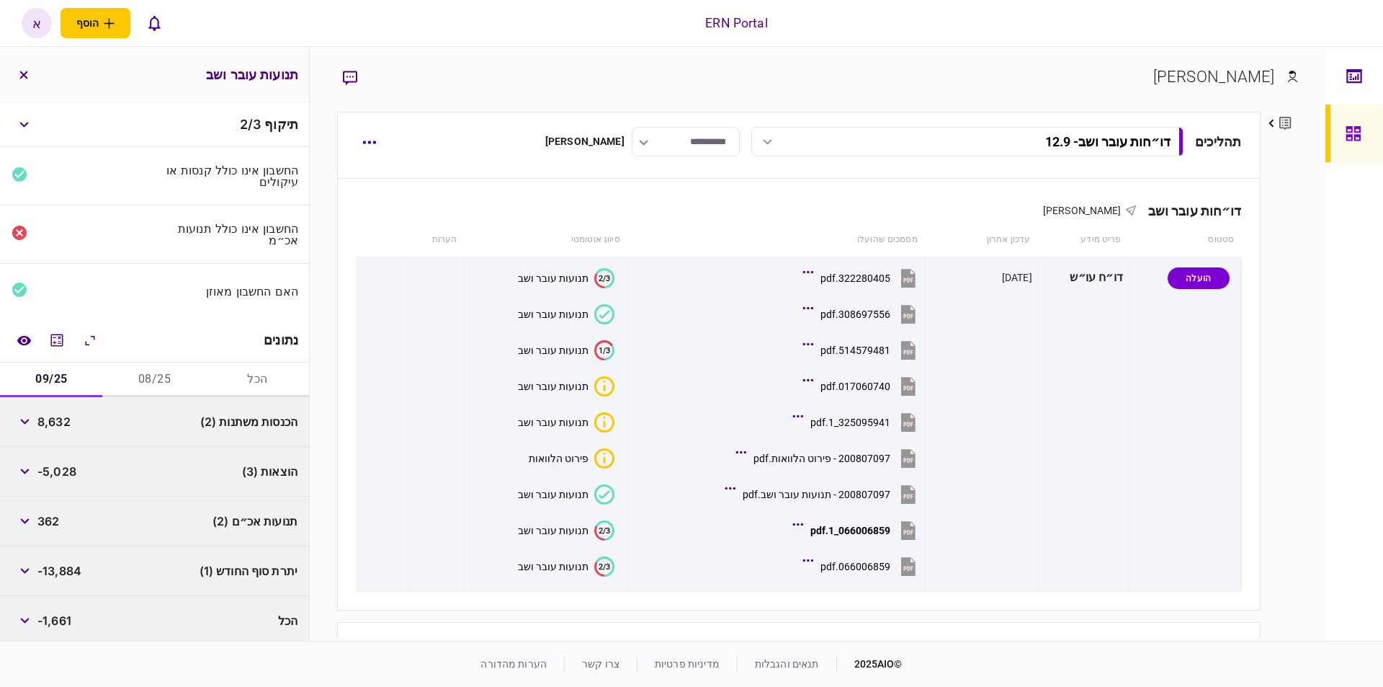
click at [143, 383] on button "08/25" at bounding box center [154, 379] width 103 height 35
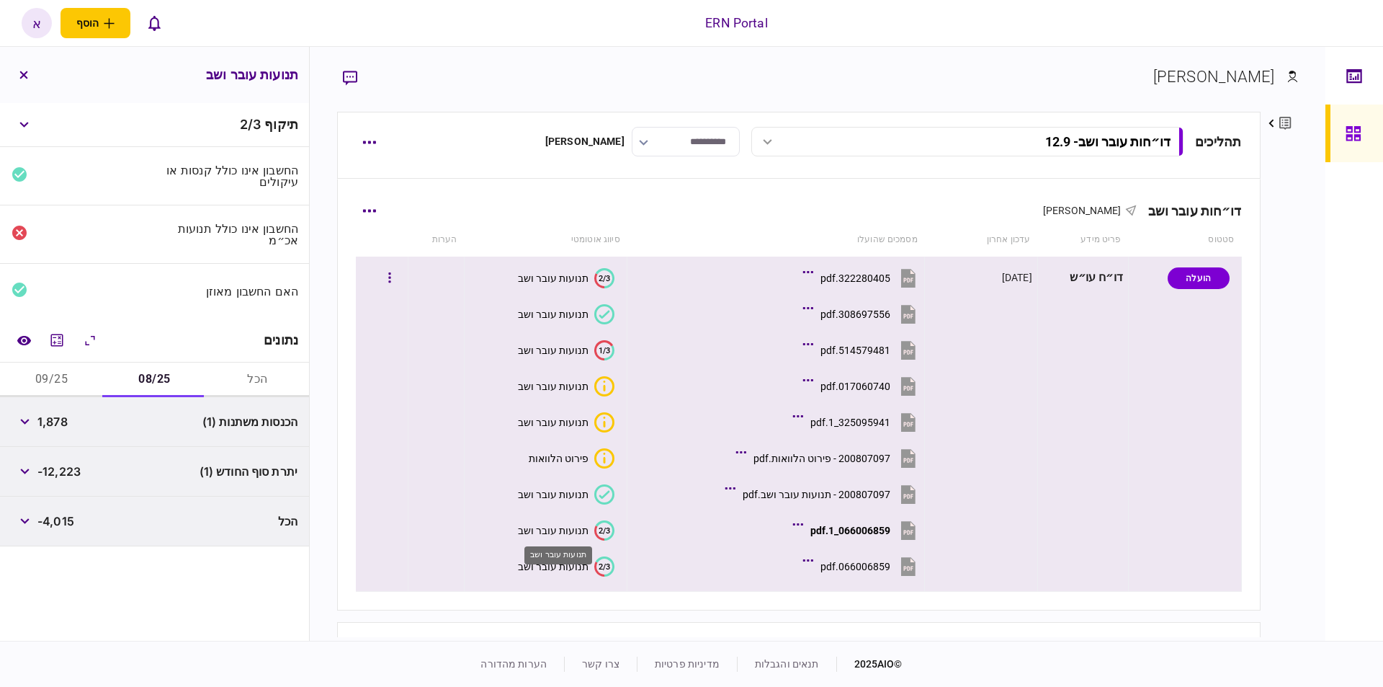
click at [544, 531] on div "תנועות עובר ושב" at bounding box center [553, 531] width 71 height 12
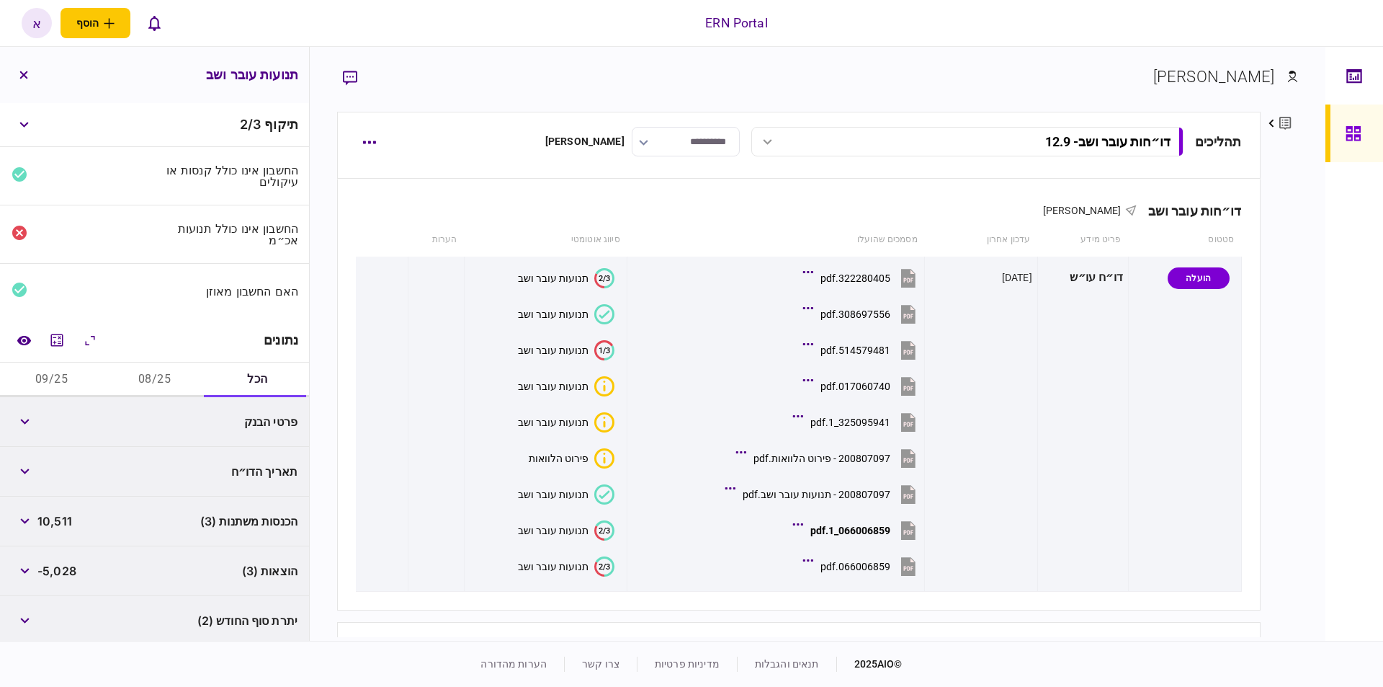
click at [59, 378] on button "09/25" at bounding box center [51, 379] width 103 height 35
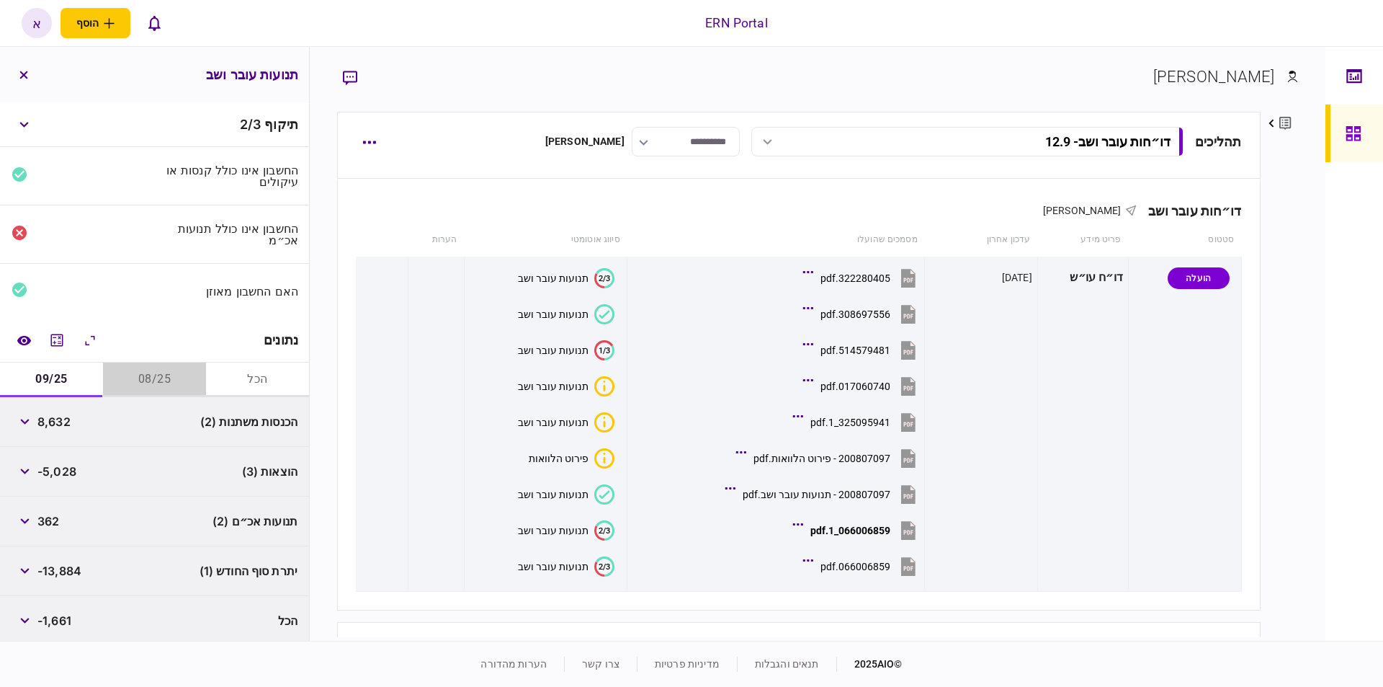
drag, startPoint x: 139, startPoint y: 376, endPoint x: 149, endPoint y: 377, distance: 10.1
click at [140, 376] on button "08/25" at bounding box center [154, 379] width 103 height 35
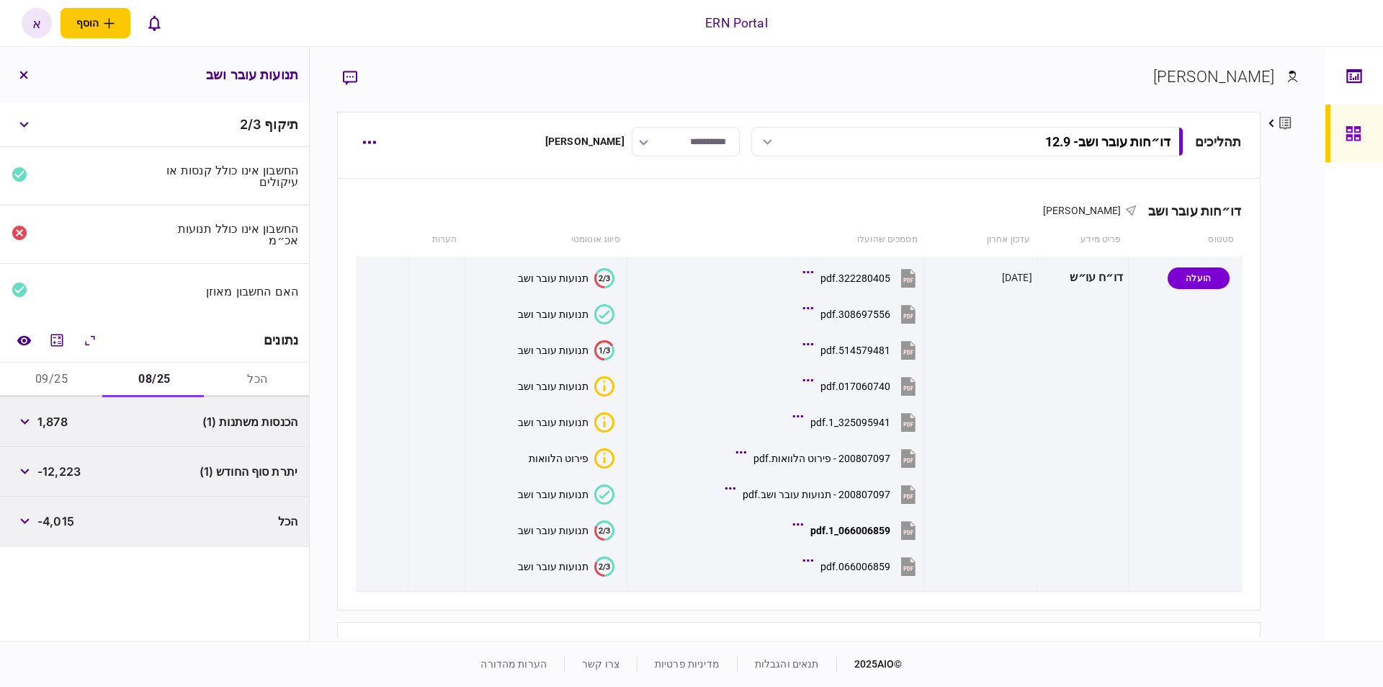
click at [84, 378] on button "09/25" at bounding box center [51, 379] width 103 height 35
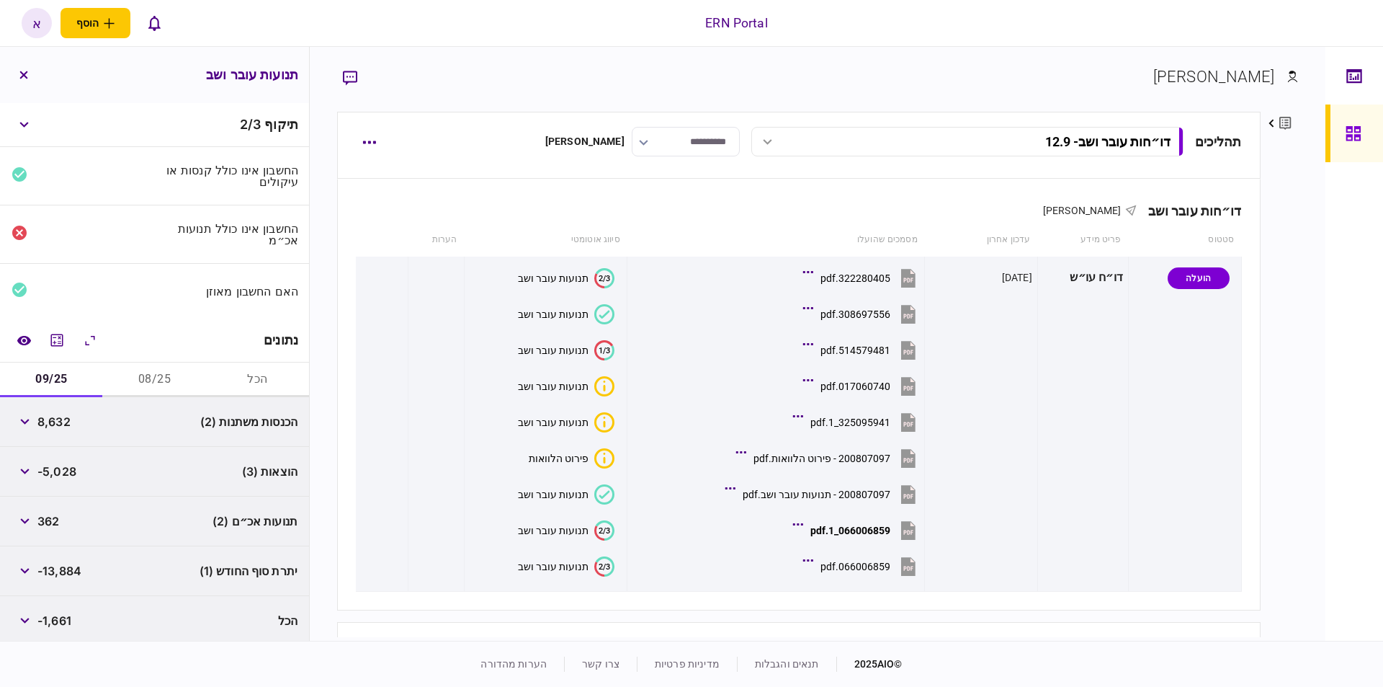
click at [67, 570] on span "-13,884" at bounding box center [59, 570] width 44 height 17
